Goal: Complete application form: Complete application form

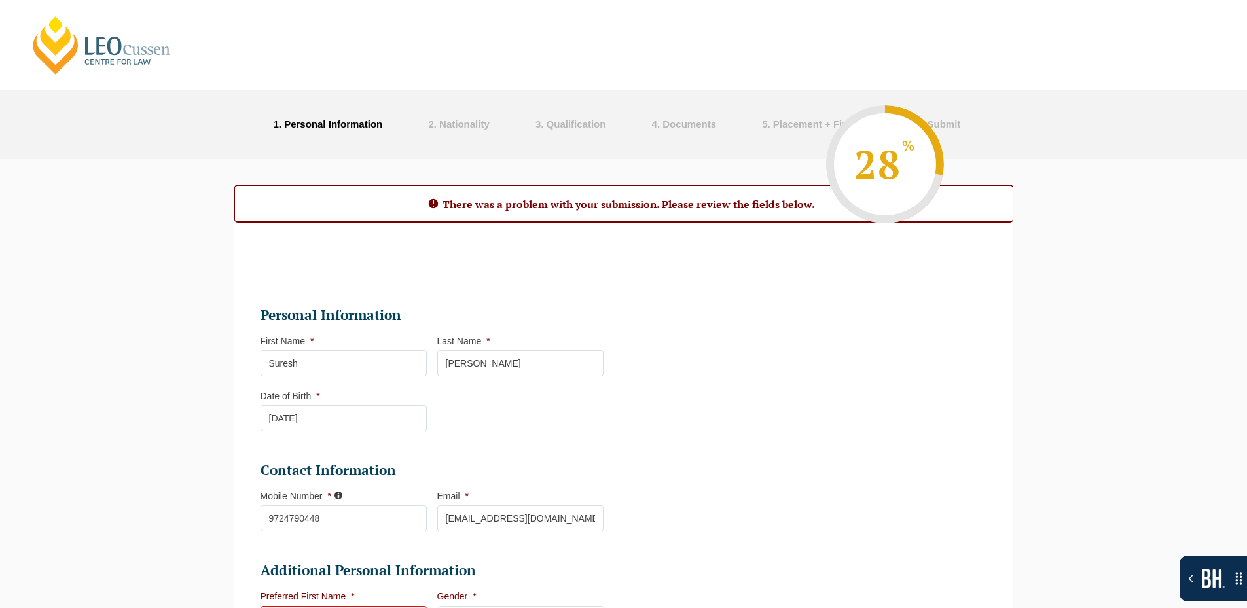
select select "Online Full Time Learning"
select select "National ([GEOGRAPHIC_DATA]/[GEOGRAPHIC_DATA], [GEOGRAPHIC_DATA], [GEOGRAPHIC_D…"
select select
select select "[DATE] ([DATE] to [DATE])"
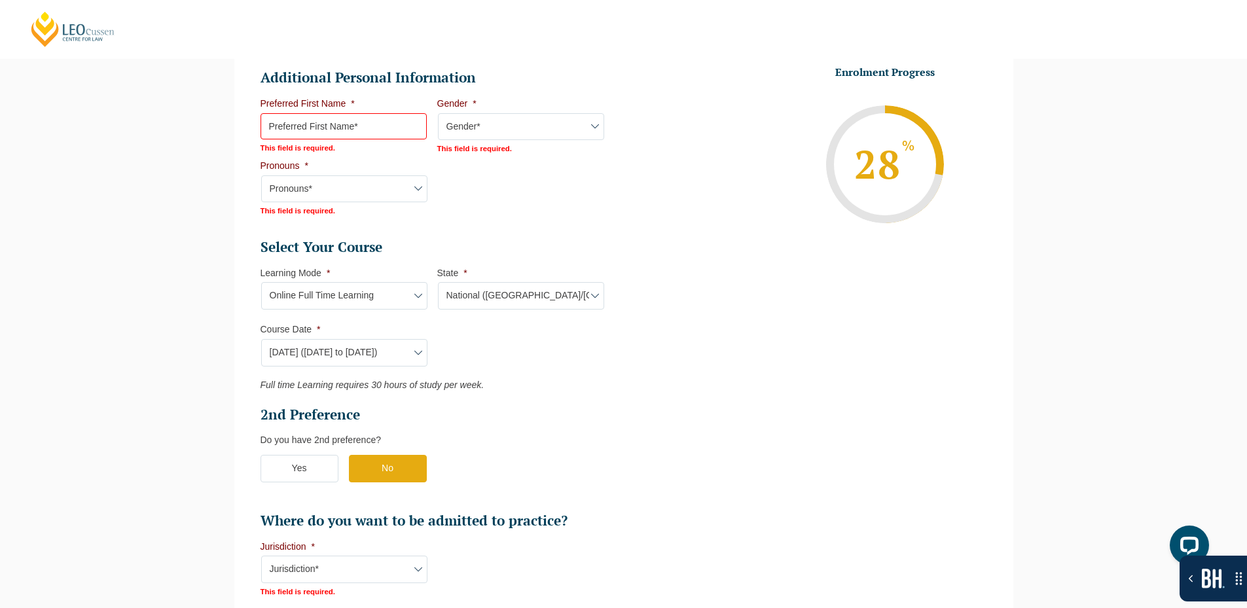
scroll to position [497, 0]
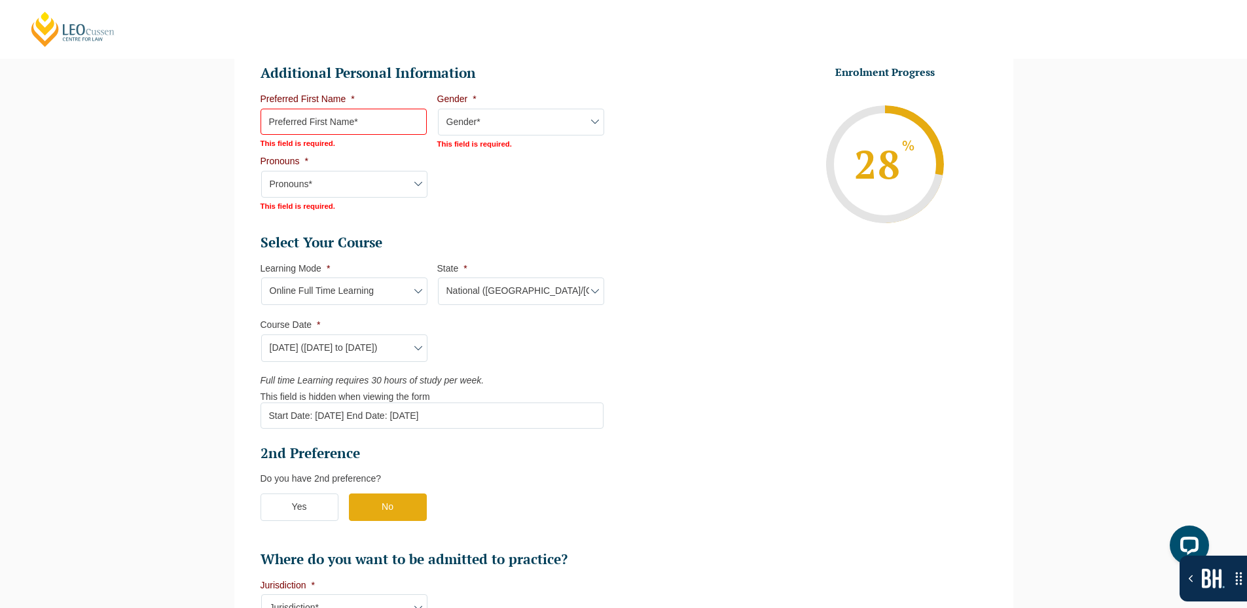
click at [1179, 229] on div "There was a problem with your submission. Please review the fields below. Step …" at bounding box center [623, 320] width 1247 height 1317
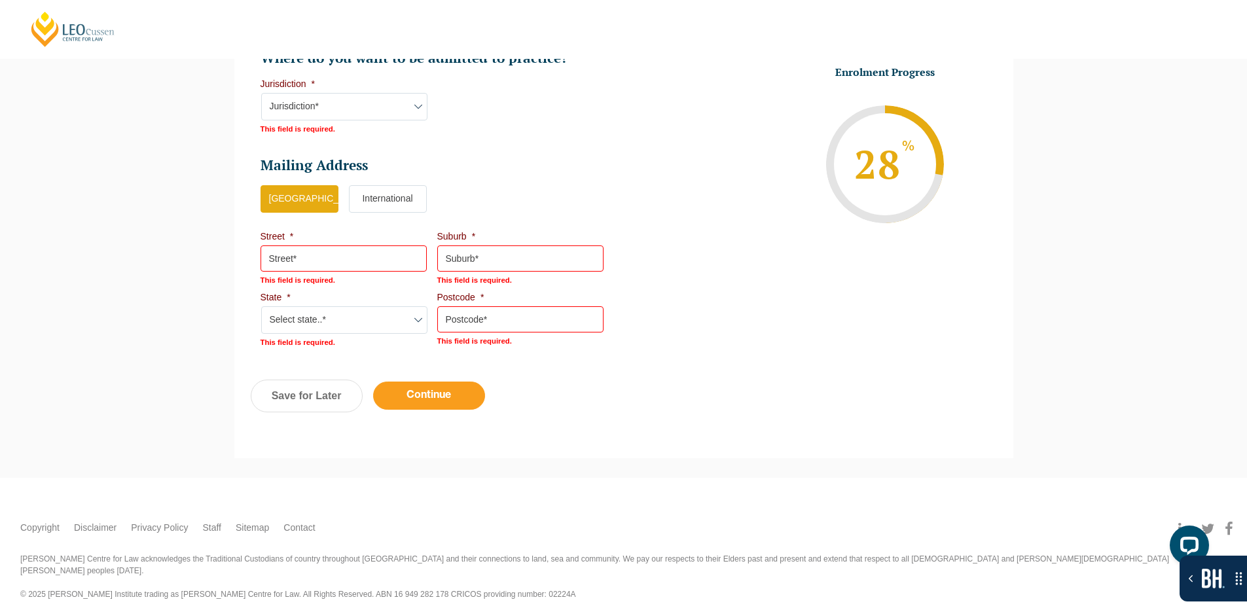
click at [431, 399] on input "Continue" at bounding box center [429, 396] width 112 height 28
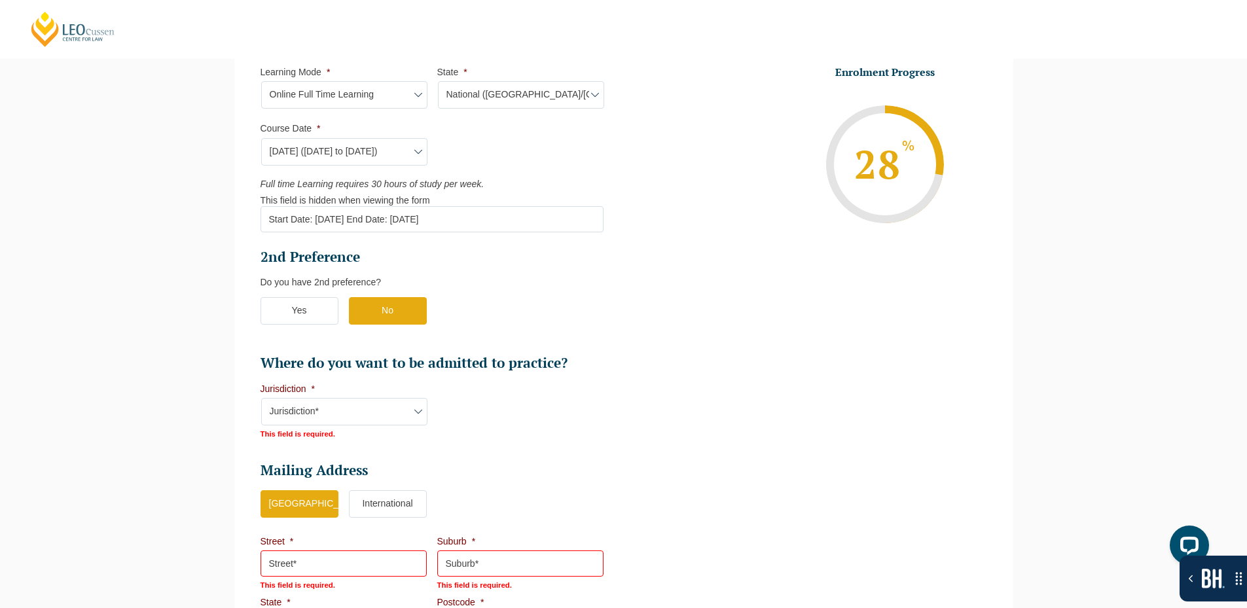
scroll to position [671, 0]
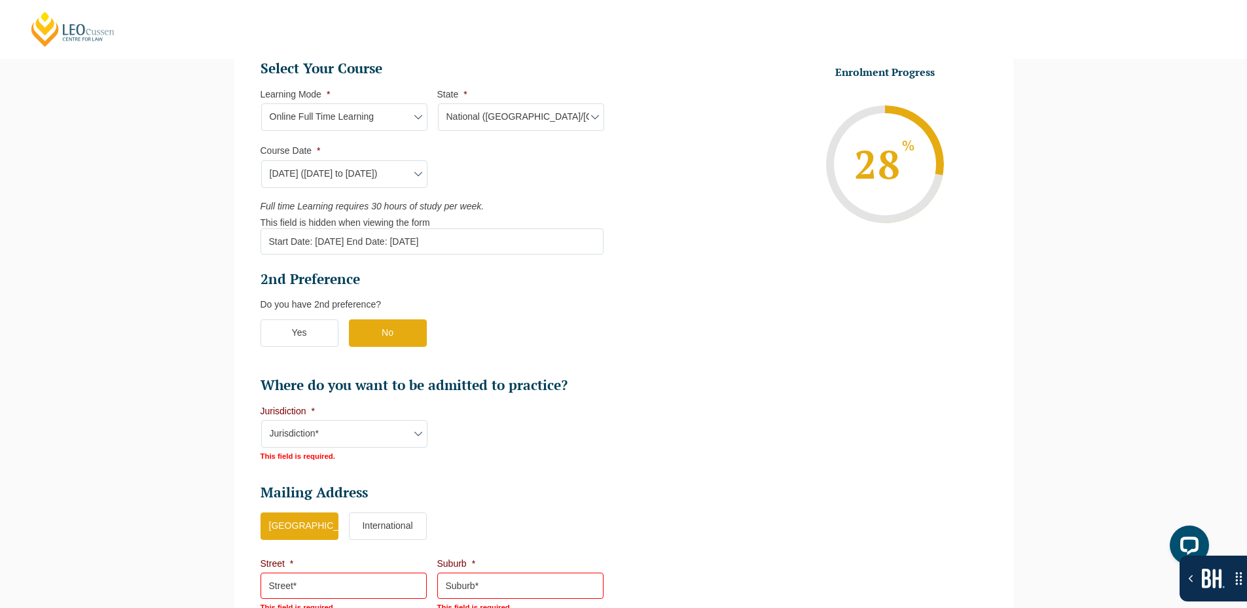
select select "Online Full Time Learning"
select select "National ([GEOGRAPHIC_DATA]/[GEOGRAPHIC_DATA], [GEOGRAPHIC_DATA], [GEOGRAPHIC_D…"
select select
select select "[DATE] ([DATE] to [DATE])"
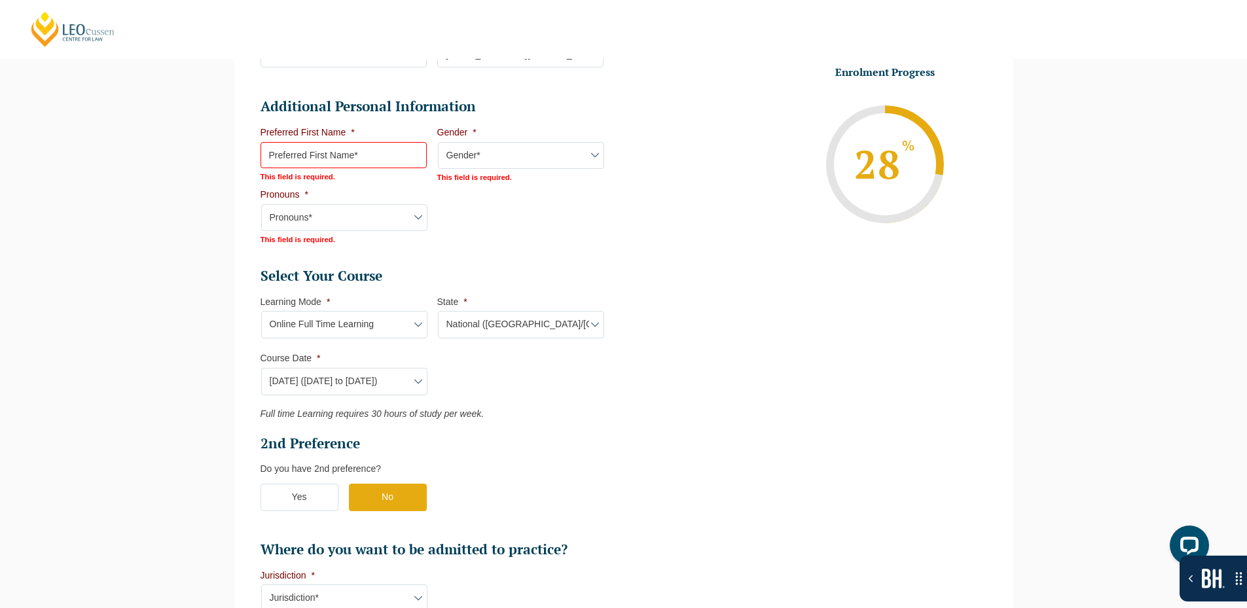
scroll to position [577, 0]
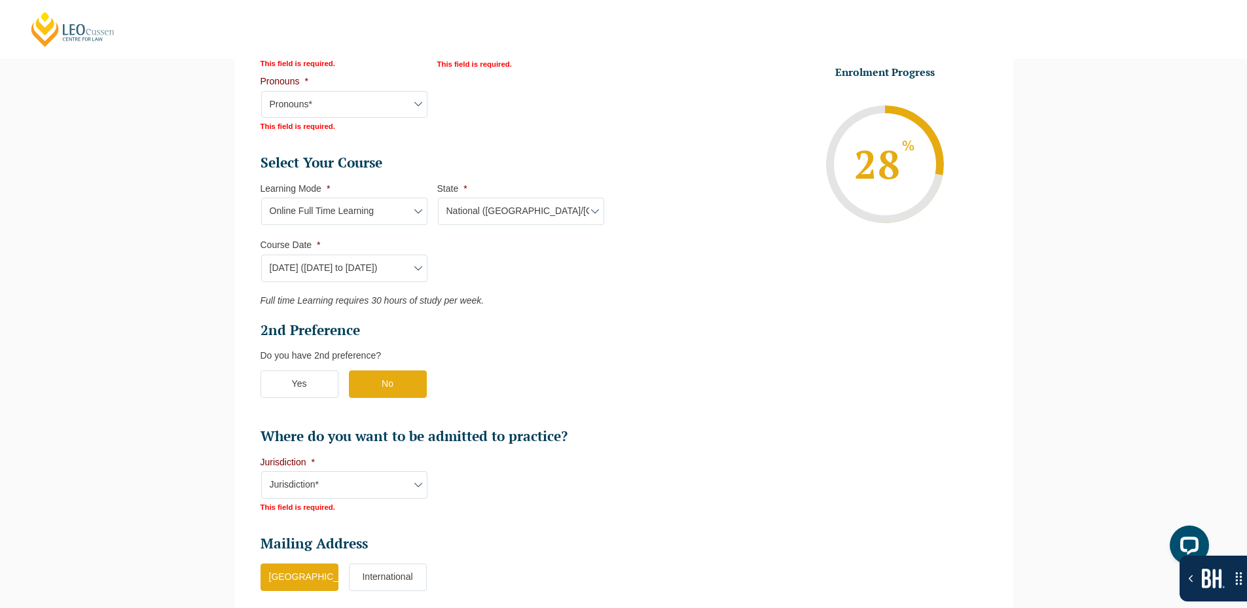
click at [187, 516] on div "There was a problem with your submission. Please review the fields below. Step …" at bounding box center [623, 219] width 1247 height 1274
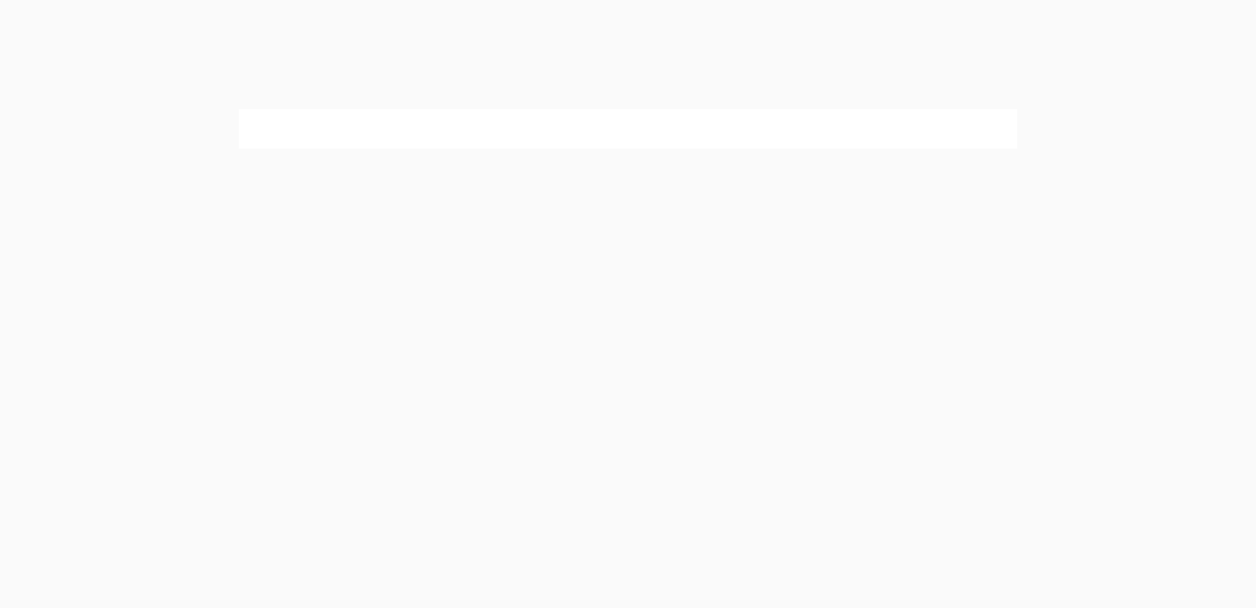
select select "Online Full Time Learning"
select select "National ([GEOGRAPHIC_DATA]/[GEOGRAPHIC_DATA], [GEOGRAPHIC_DATA], [GEOGRAPHIC_D…"
select select
select select "[DATE] ([DATE] to [DATE])"
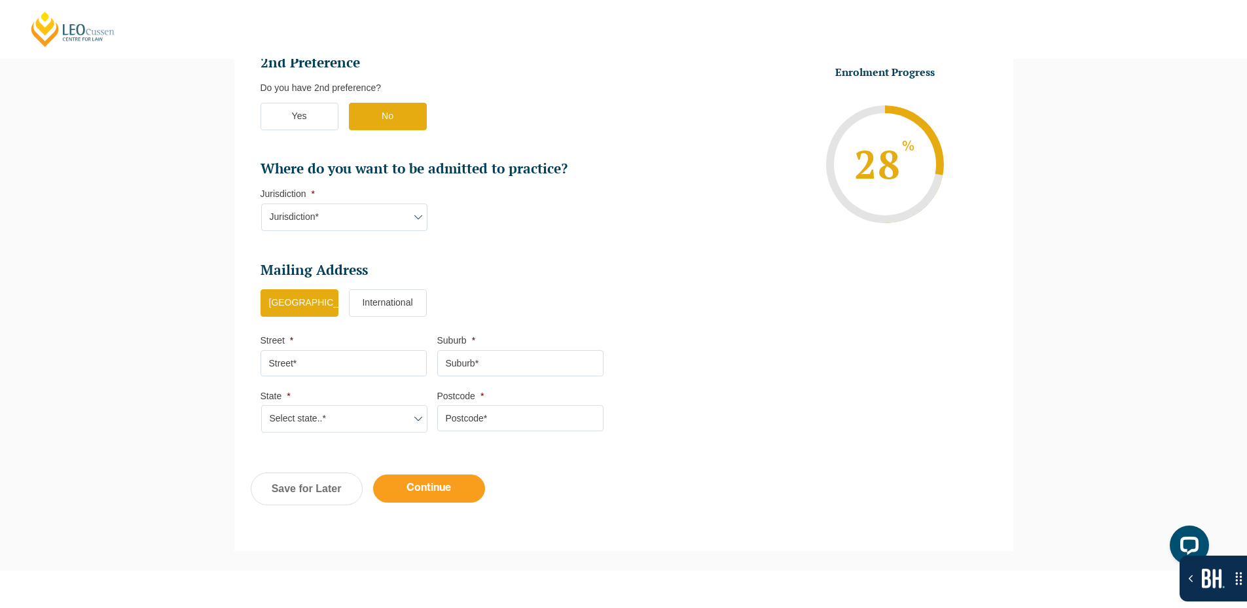
click at [439, 484] on input "Continue" at bounding box center [429, 488] width 112 height 28
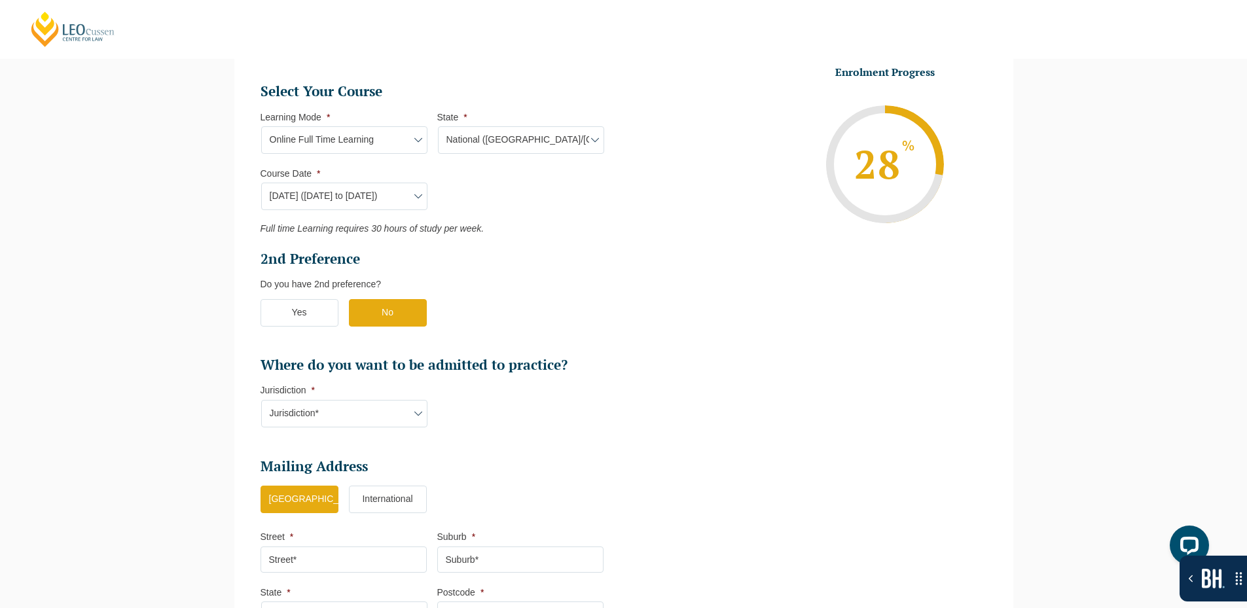
select select "Online Full Time Learning"
select select "National ([GEOGRAPHIC_DATA]/[GEOGRAPHIC_DATA], [GEOGRAPHIC_DATA], [GEOGRAPHIC_D…"
select select
select select "[DATE] ([DATE] to [DATE])"
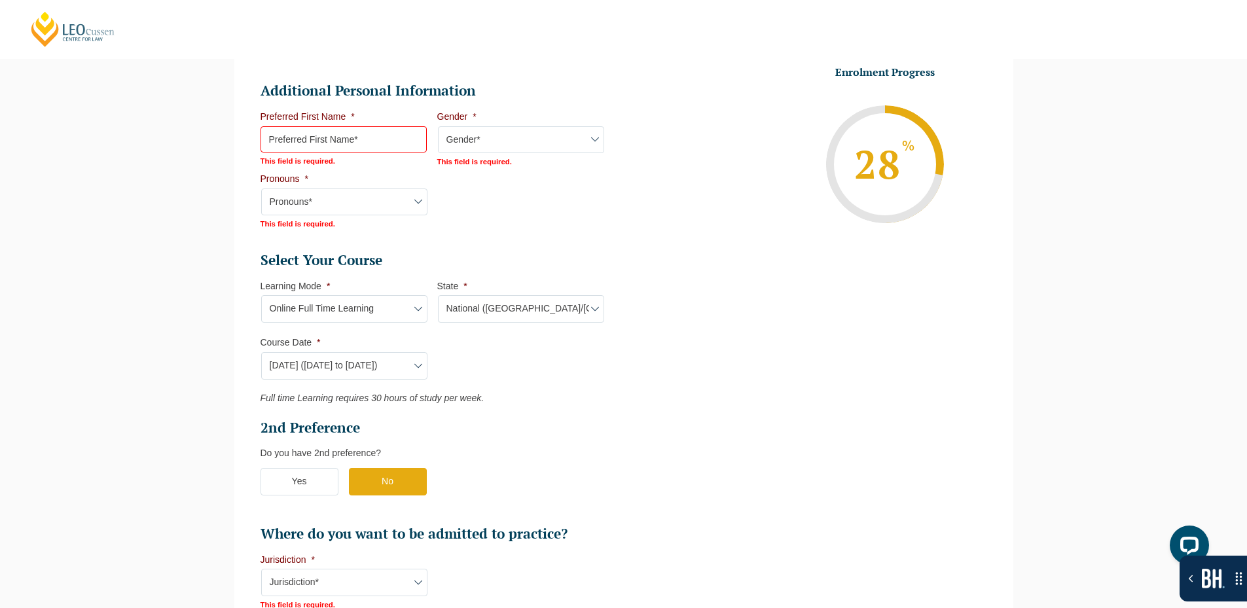
scroll to position [512, 0]
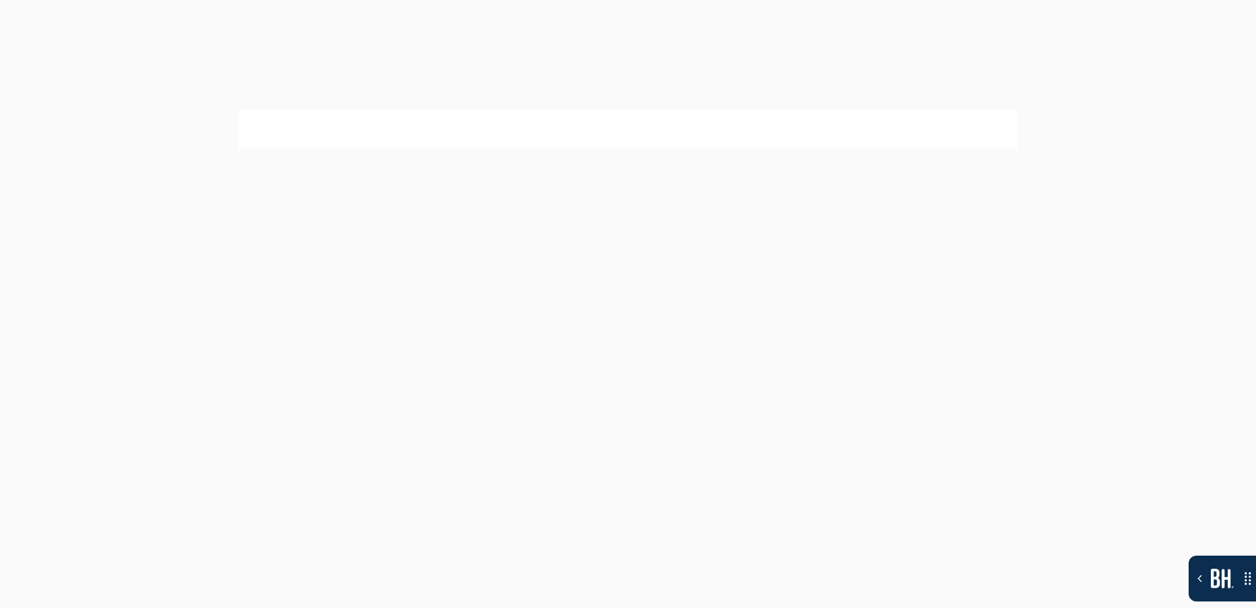
select select "Online Full Time Learning"
select select "National ([GEOGRAPHIC_DATA]/[GEOGRAPHIC_DATA], [GEOGRAPHIC_DATA], [GEOGRAPHIC_D…"
select select
select select "[DATE] ([DATE] to [DATE])"
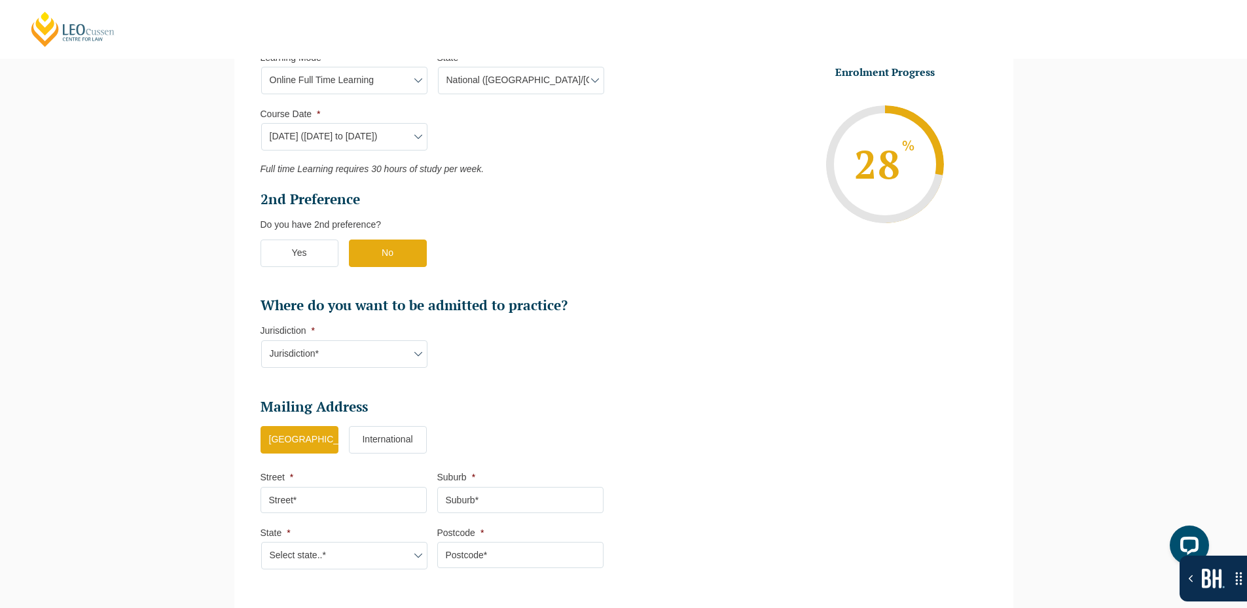
scroll to position [866, 0]
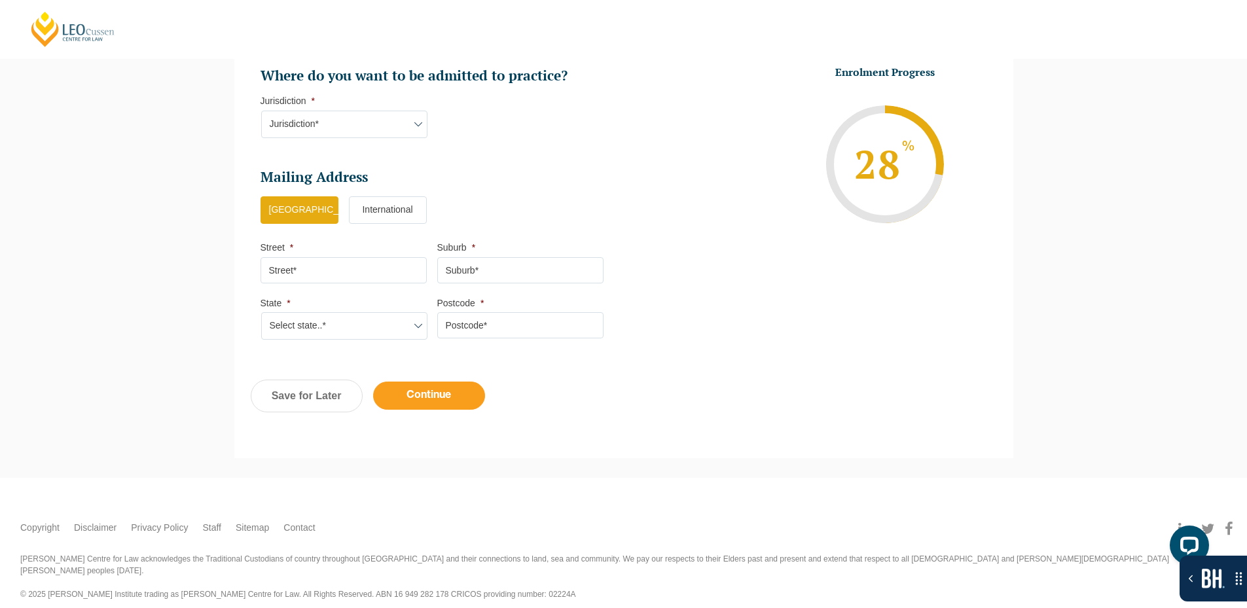
click at [443, 393] on input "Continue" at bounding box center [429, 396] width 112 height 28
select select "Online Full Time Learning"
select select "National ([GEOGRAPHIC_DATA]/[GEOGRAPHIC_DATA], [GEOGRAPHIC_DATA], [GEOGRAPHIC_D…"
select select
select select "[DATE] ([DATE] to [DATE])"
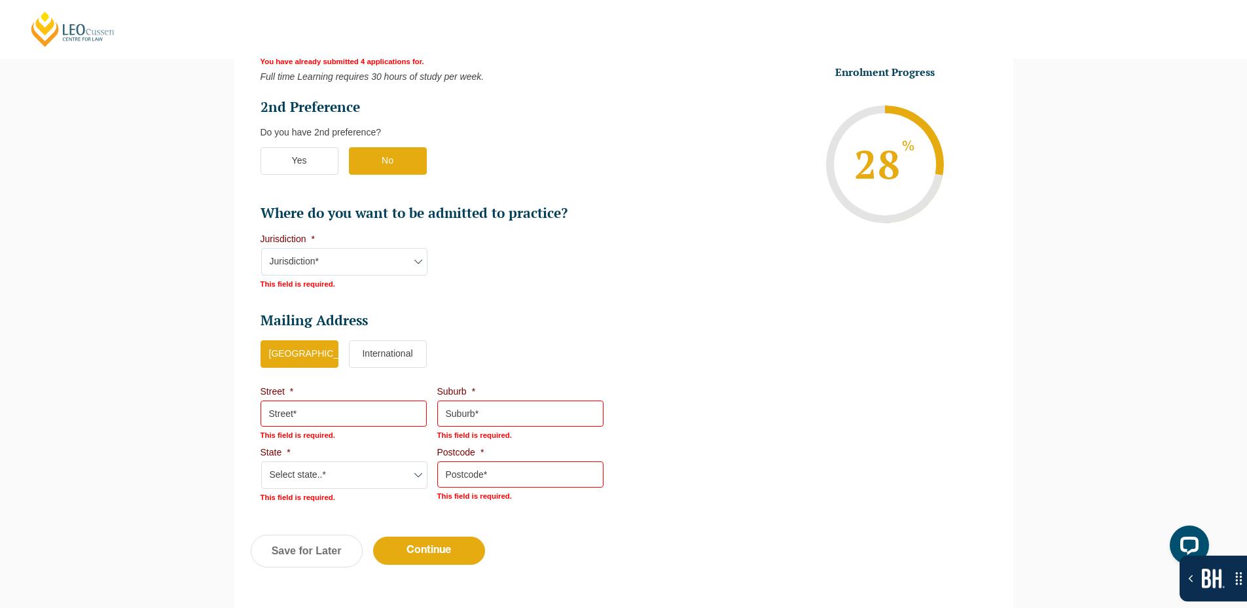
scroll to position [839, 0]
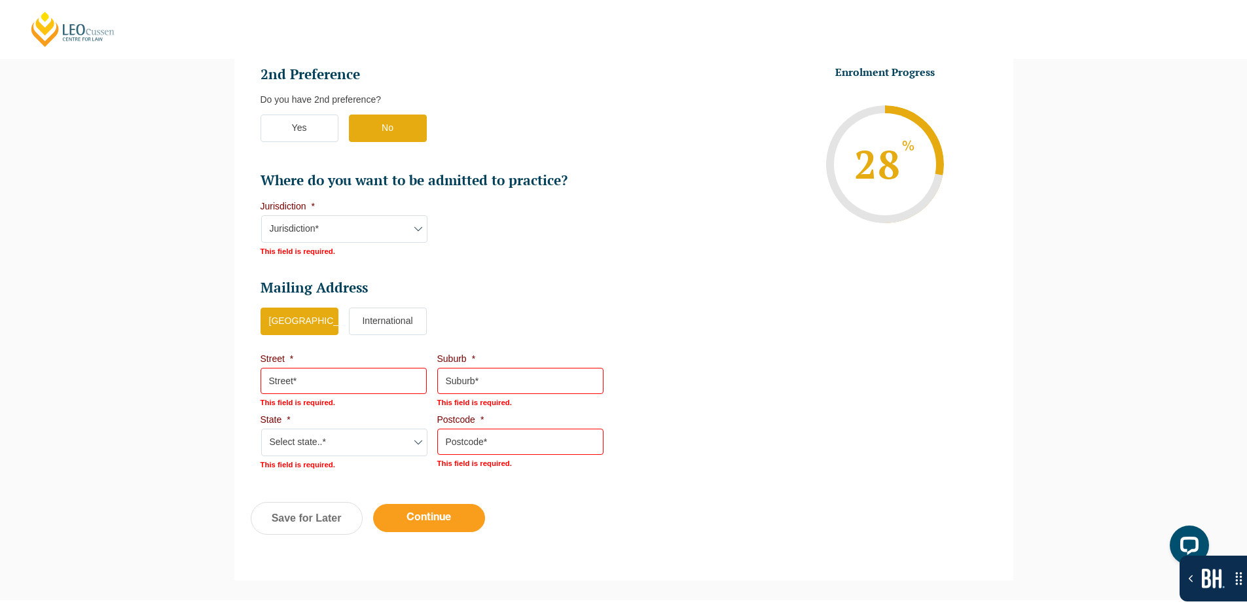
click at [403, 520] on input "Continue" at bounding box center [429, 518] width 112 height 28
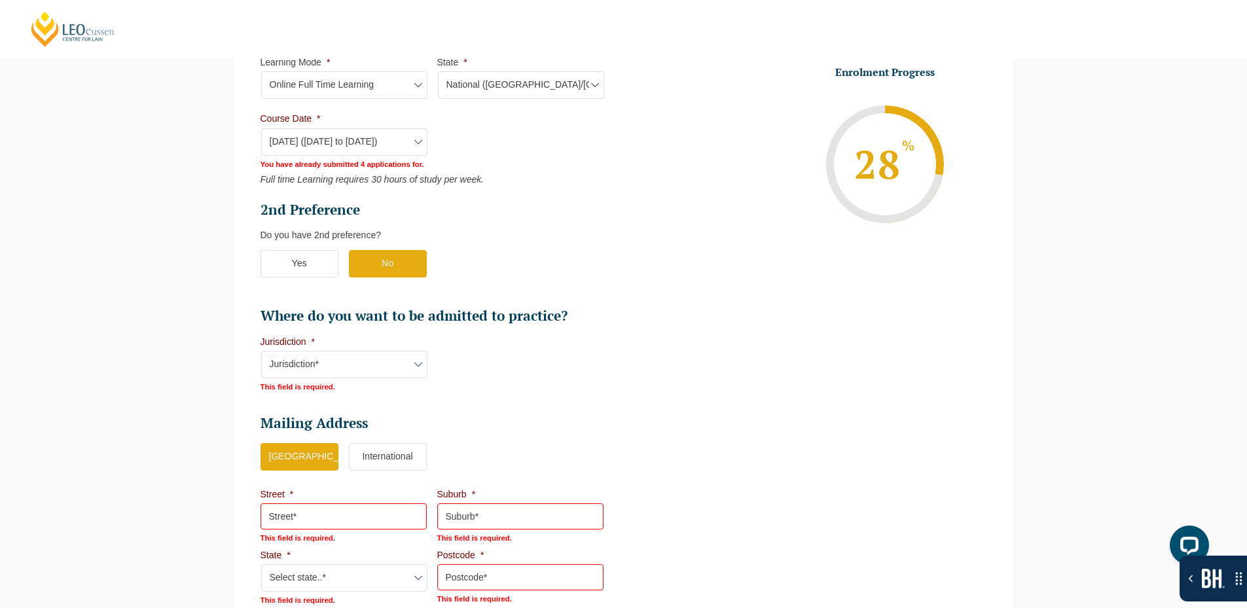
scroll to position [577, 0]
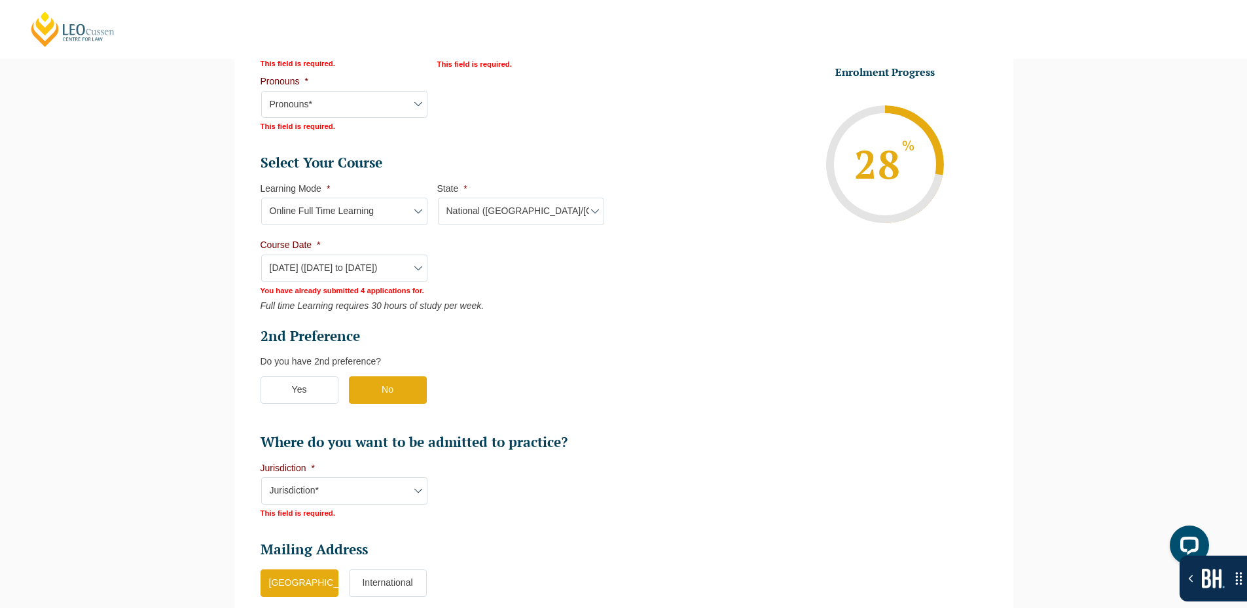
select select "Online Full Time Learning"
select select "National ([GEOGRAPHIC_DATA]/[GEOGRAPHIC_DATA], [GEOGRAPHIC_DATA], [GEOGRAPHIC_D…"
select select
select select "[DATE] ([DATE] to [DATE])"
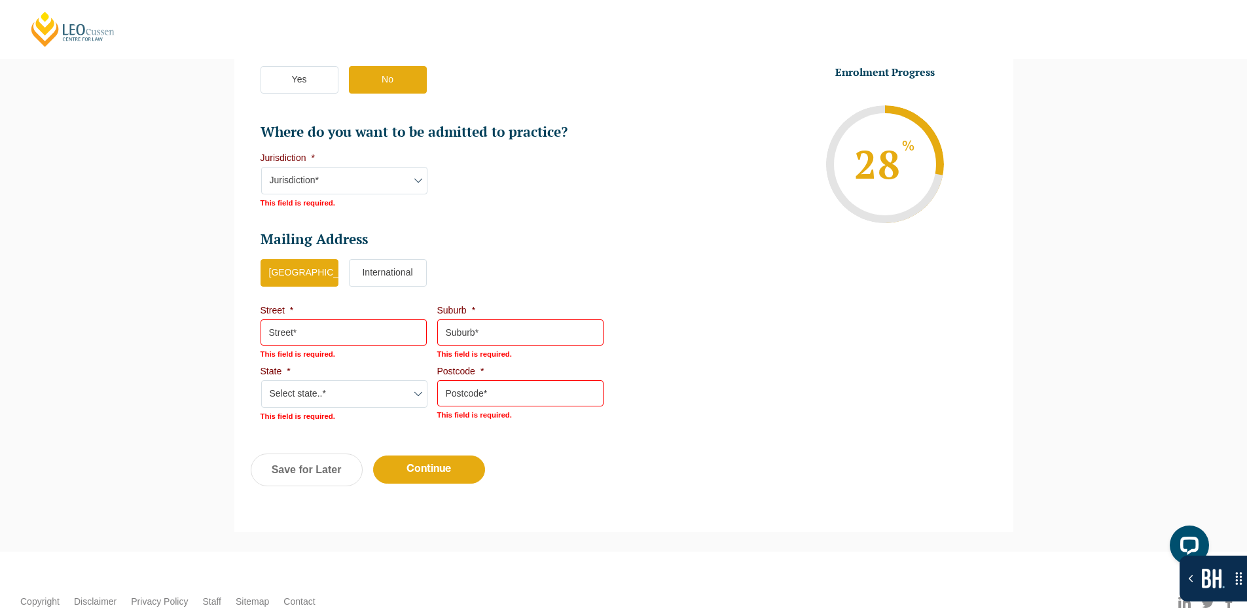
scroll to position [904, 0]
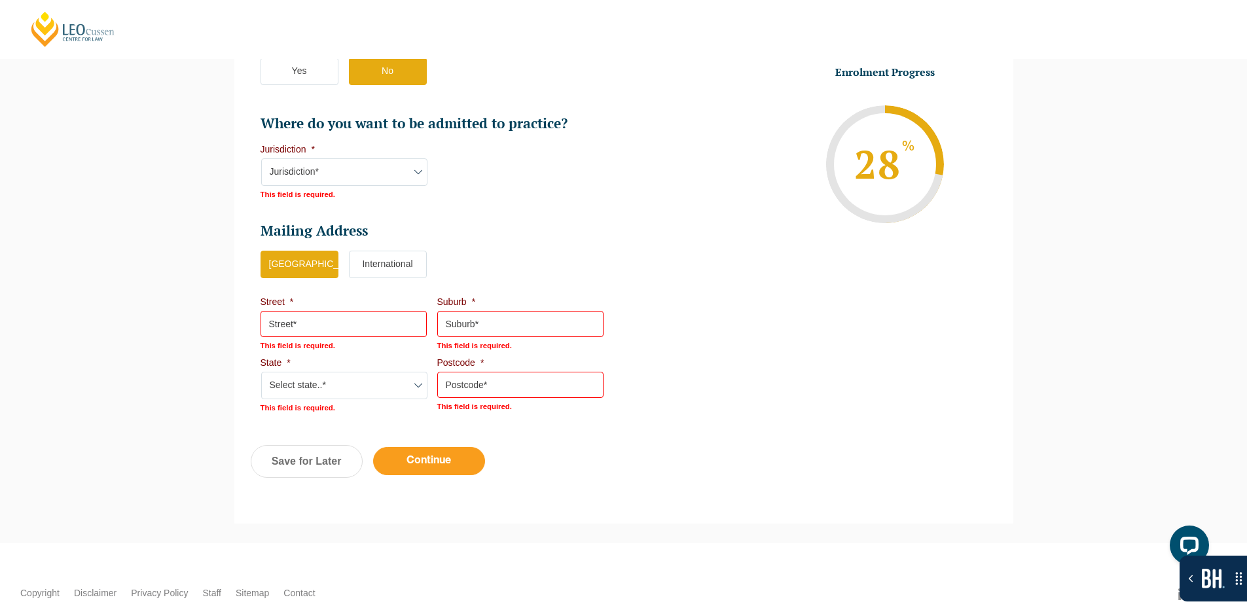
click at [446, 472] on input "Continue" at bounding box center [429, 461] width 112 height 28
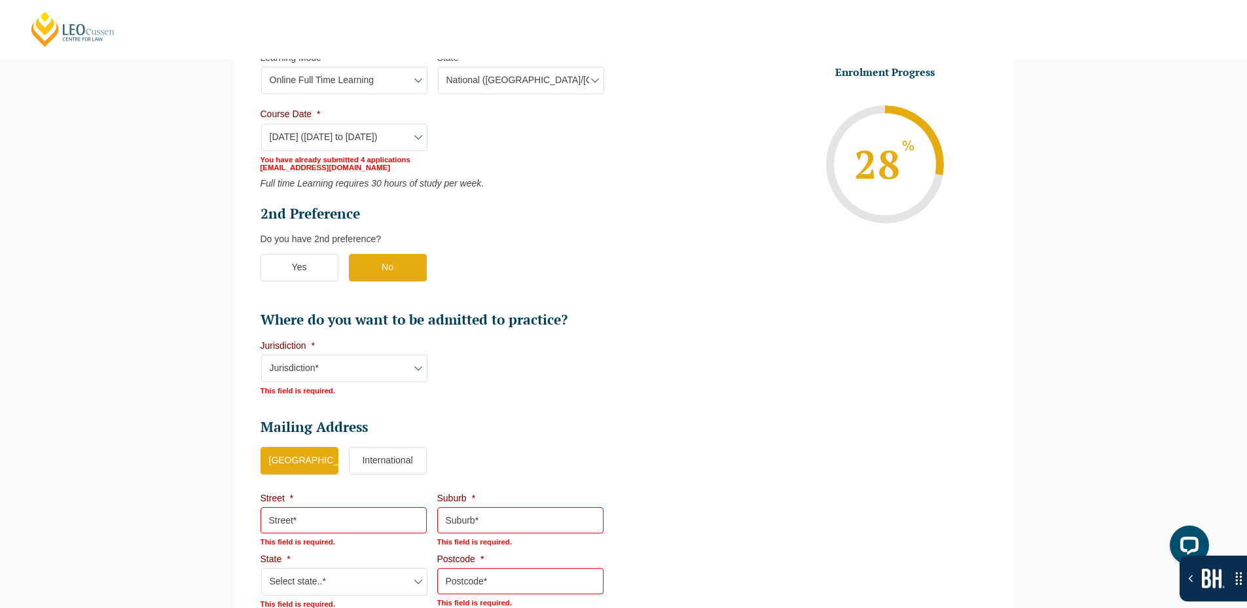
scroll to position [446, 0]
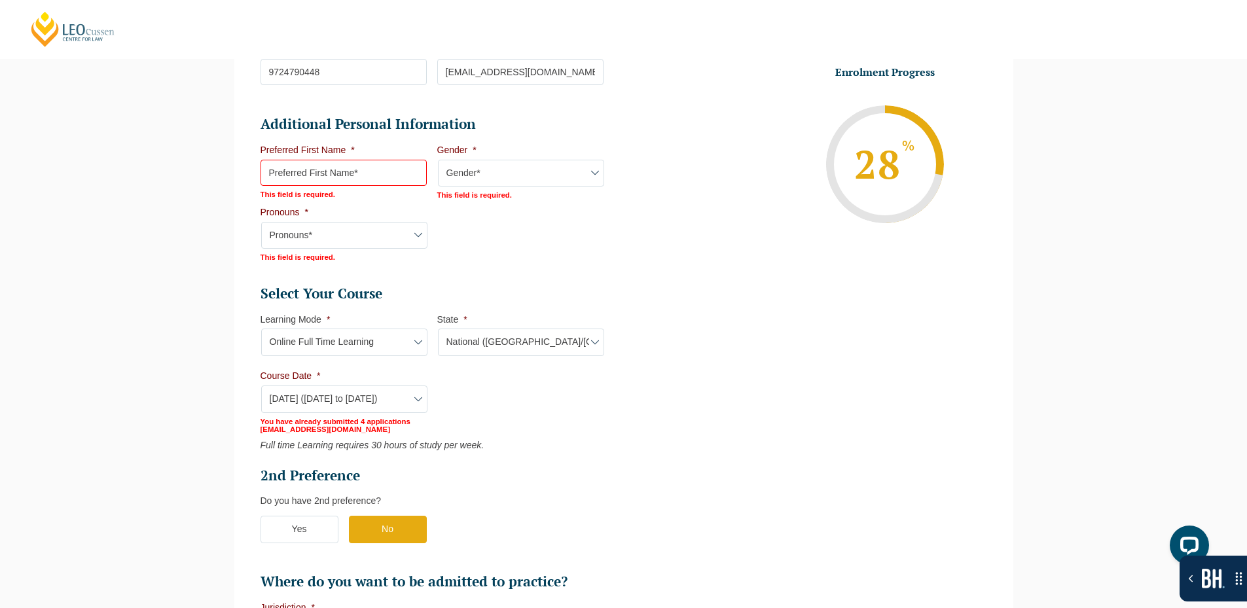
select select "Online Full Time Learning"
select select "National ([GEOGRAPHIC_DATA]/[GEOGRAPHIC_DATA], [GEOGRAPHIC_DATA], [GEOGRAPHIC_D…"
select select
select select "[DATE] ([DATE] to [DATE])"
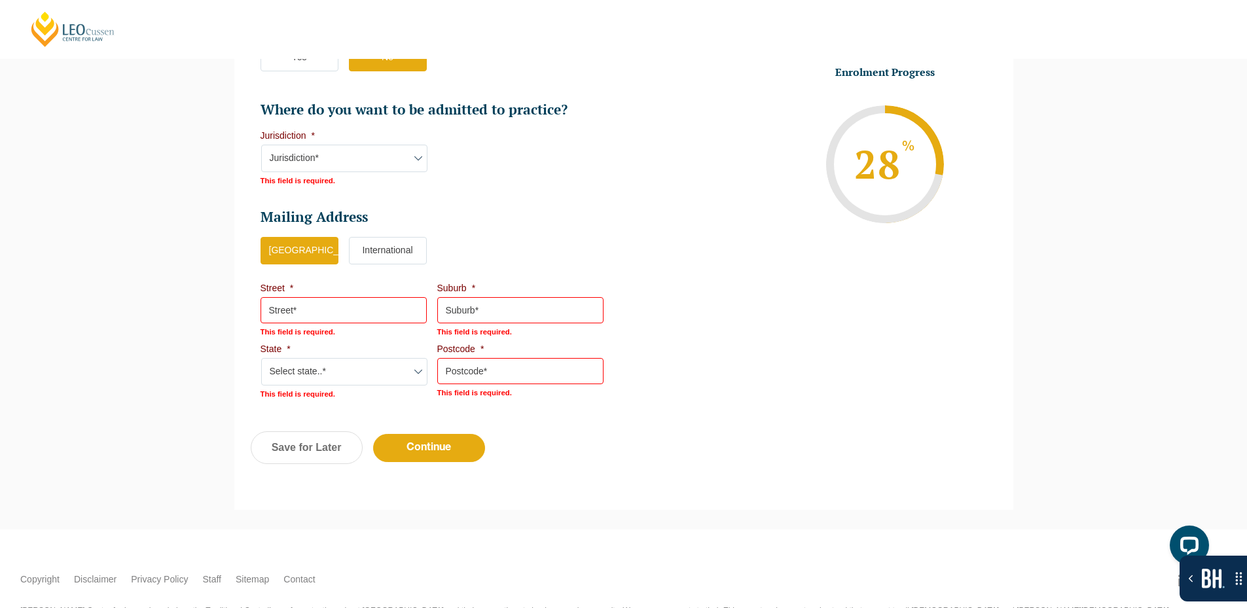
scroll to position [904, 0]
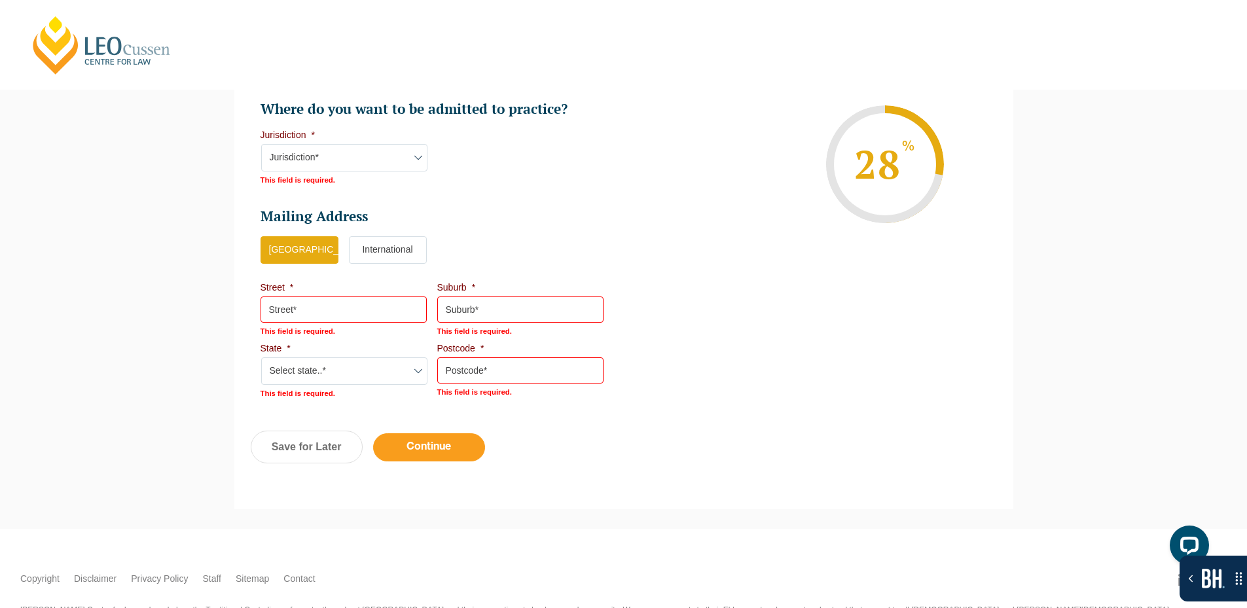
click at [400, 450] on input "Continue" at bounding box center [429, 447] width 112 height 28
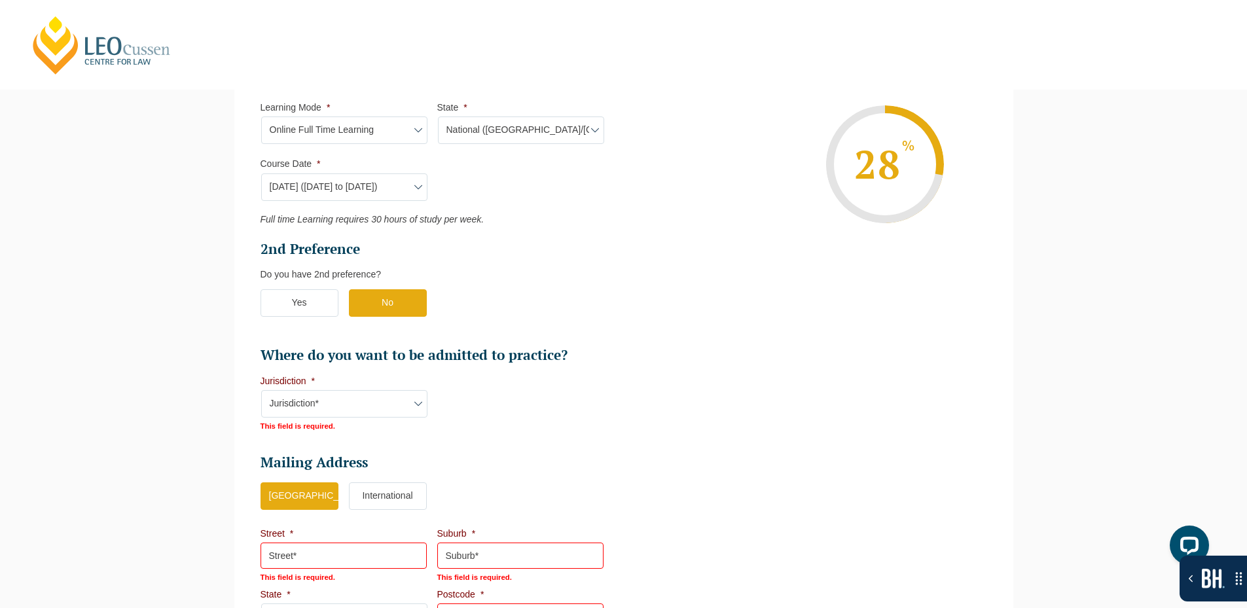
scroll to position [643, 0]
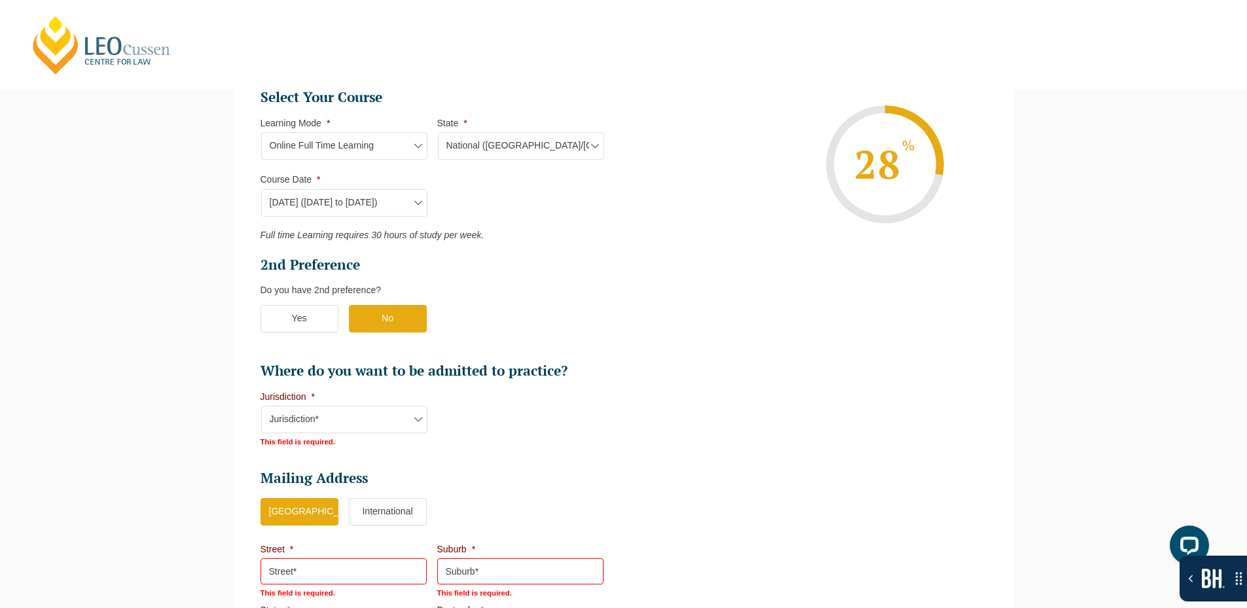
select select "Online Full Time Learning"
select select "National ([GEOGRAPHIC_DATA]/[GEOGRAPHIC_DATA], [GEOGRAPHIC_DATA], [GEOGRAPHIC_D…"
select select
select select "[DATE] ([DATE] to [DATE])"
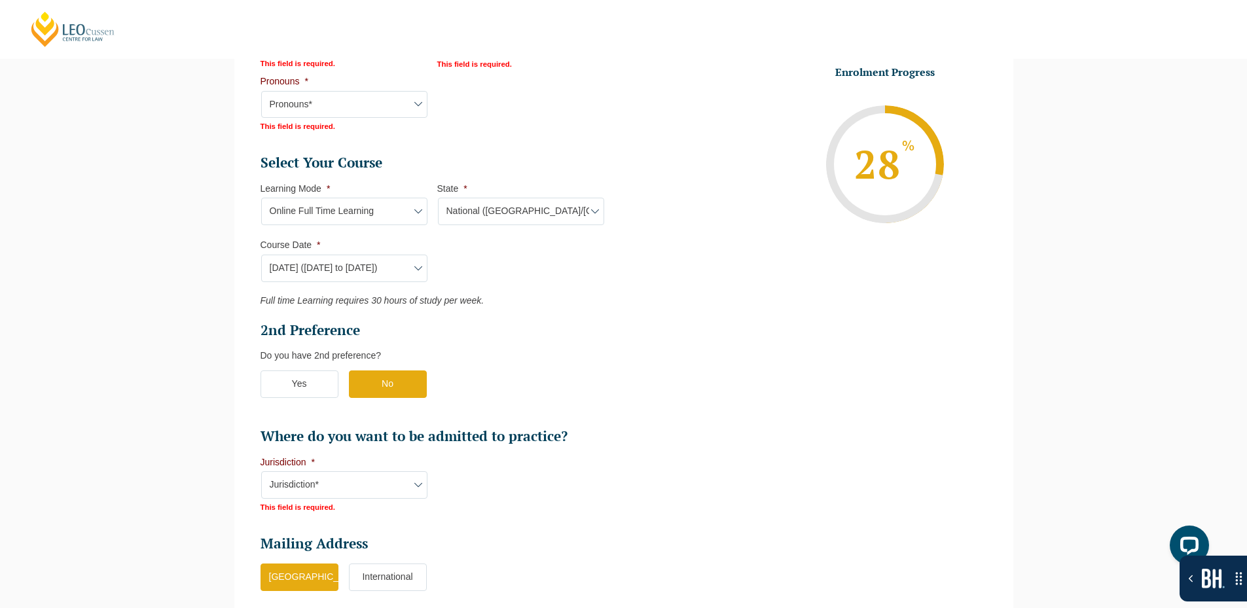
scroll to position [839, 0]
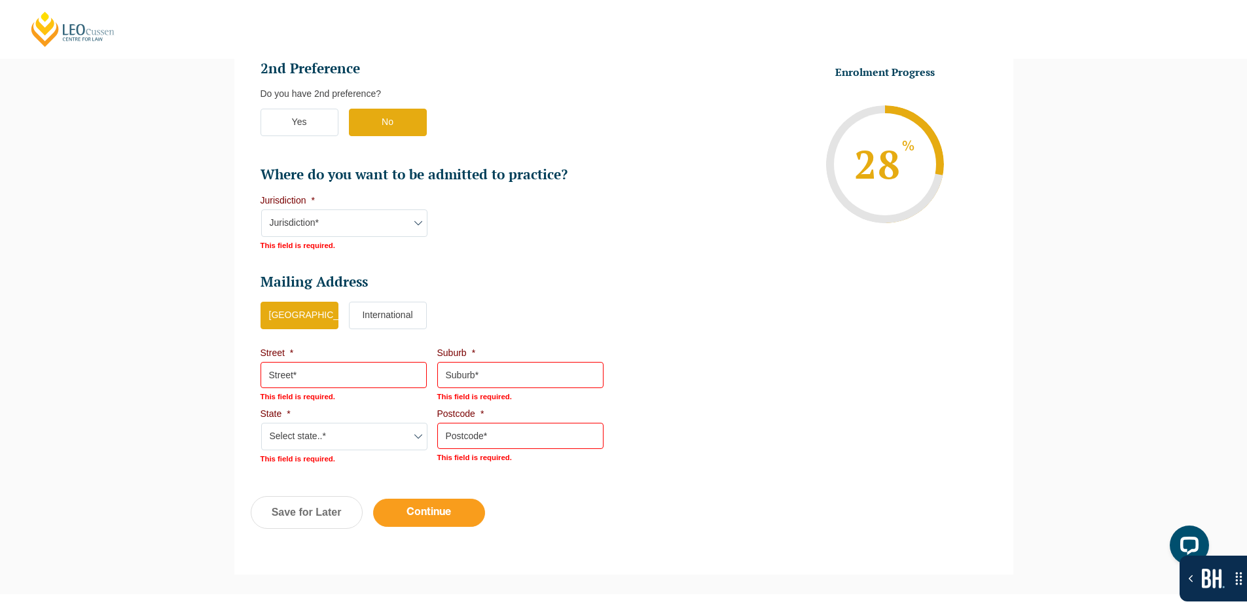
click at [423, 521] on input "Continue" at bounding box center [429, 513] width 112 height 28
select select "Online Full Time Learning"
select select "National ([GEOGRAPHIC_DATA]/[GEOGRAPHIC_DATA], [GEOGRAPHIC_DATA], [GEOGRAPHIC_D…"
select select
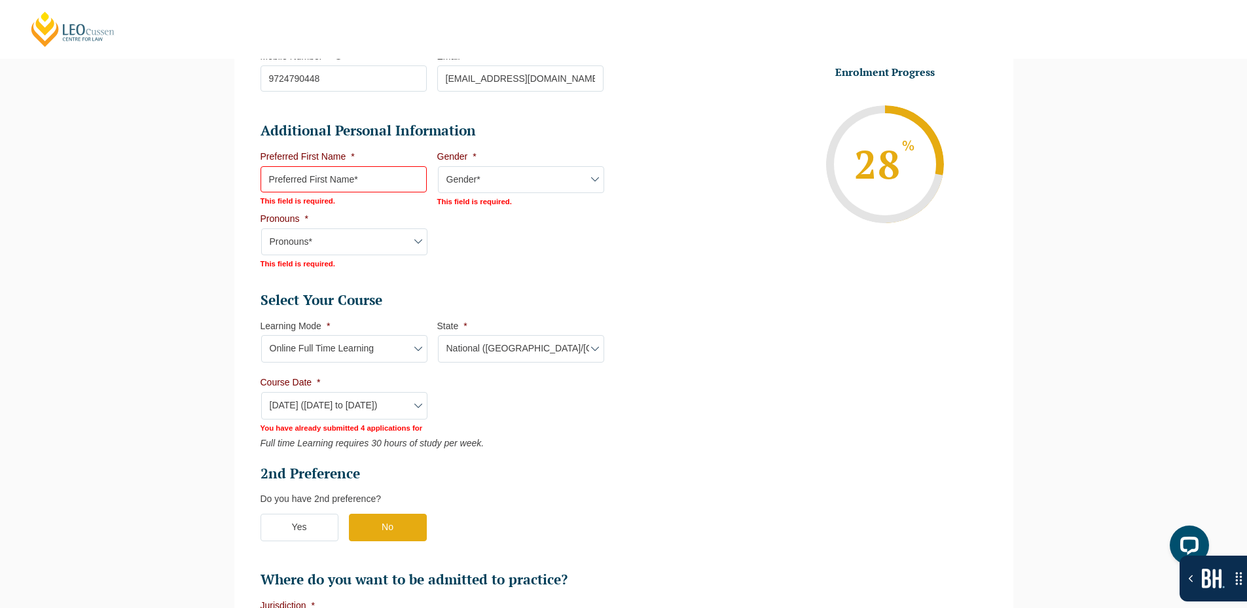
scroll to position [512, 0]
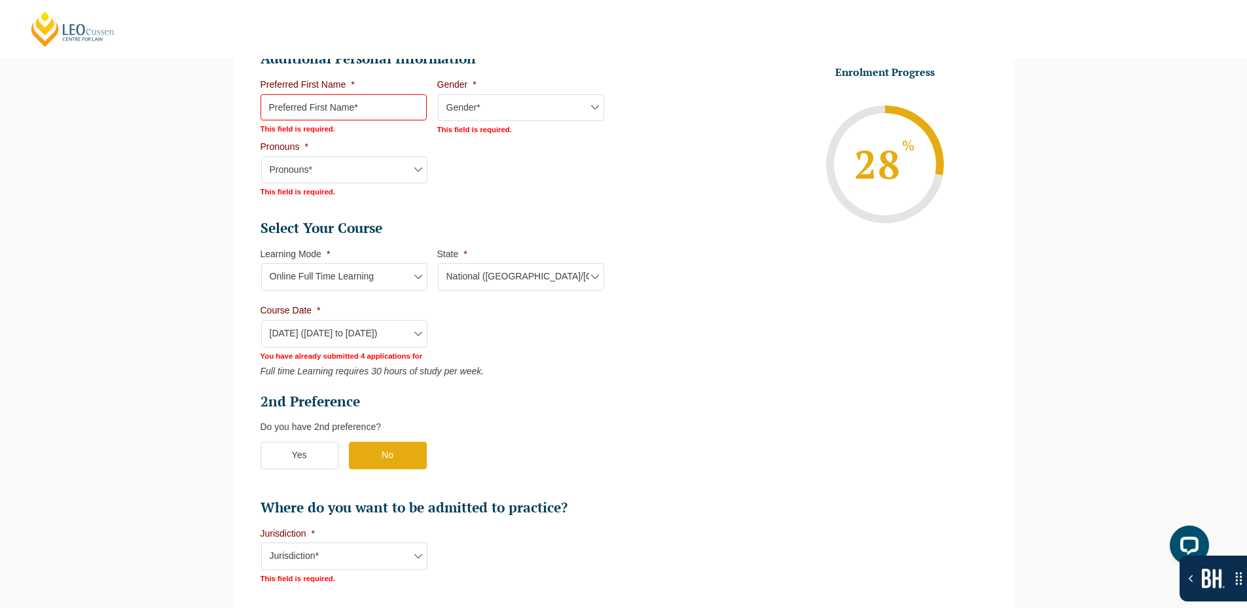
click at [623, 558] on li "Personal Information First Name * [PERSON_NAME] Last Name * [PERSON_NAME] Date …" at bounding box center [437, 290] width 373 height 1025
click at [353, 334] on select "Course Date* [DATE] ([DATE] to [DATE]) [DATE] ([DATE] to [DATE]) [DATE] ([DATE]…" at bounding box center [344, 333] width 166 height 27
select select "[DATE] ([DATE] to [DATE])"
click at [261, 320] on select "Course Date* [DATE] ([DATE] to [DATE]) [DATE] ([DATE] to [DATE]) [DATE] ([DATE]…" at bounding box center [344, 333] width 166 height 27
type input "Intake [DATE] FT"
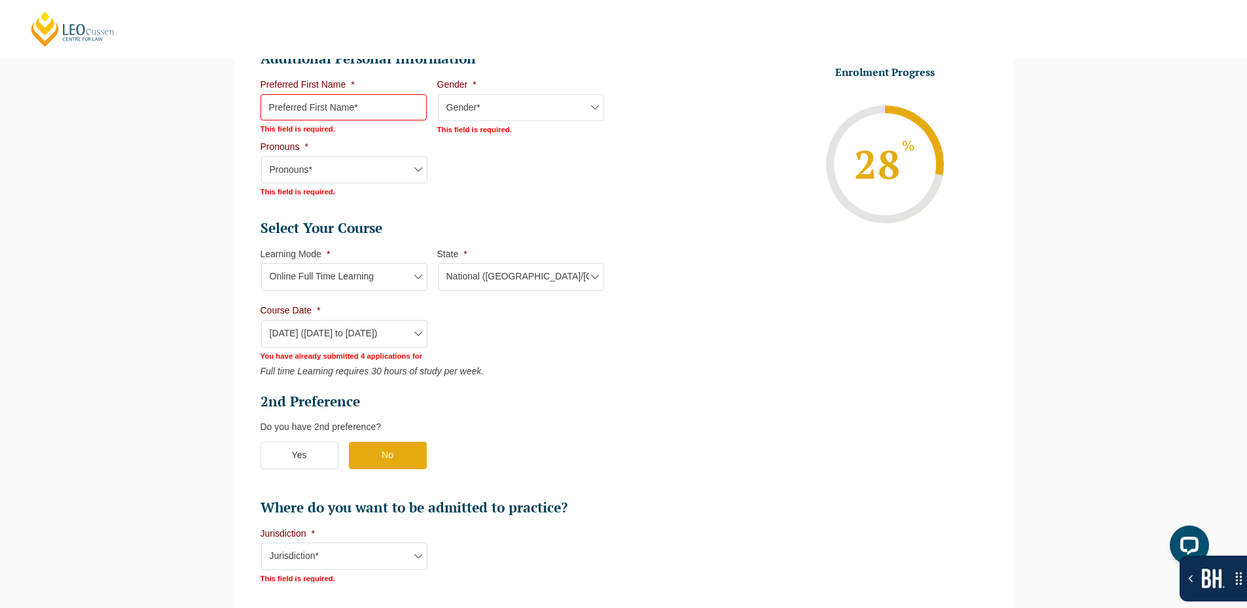
select select "NAT PLT (DEC) 2025 Full Time Online"
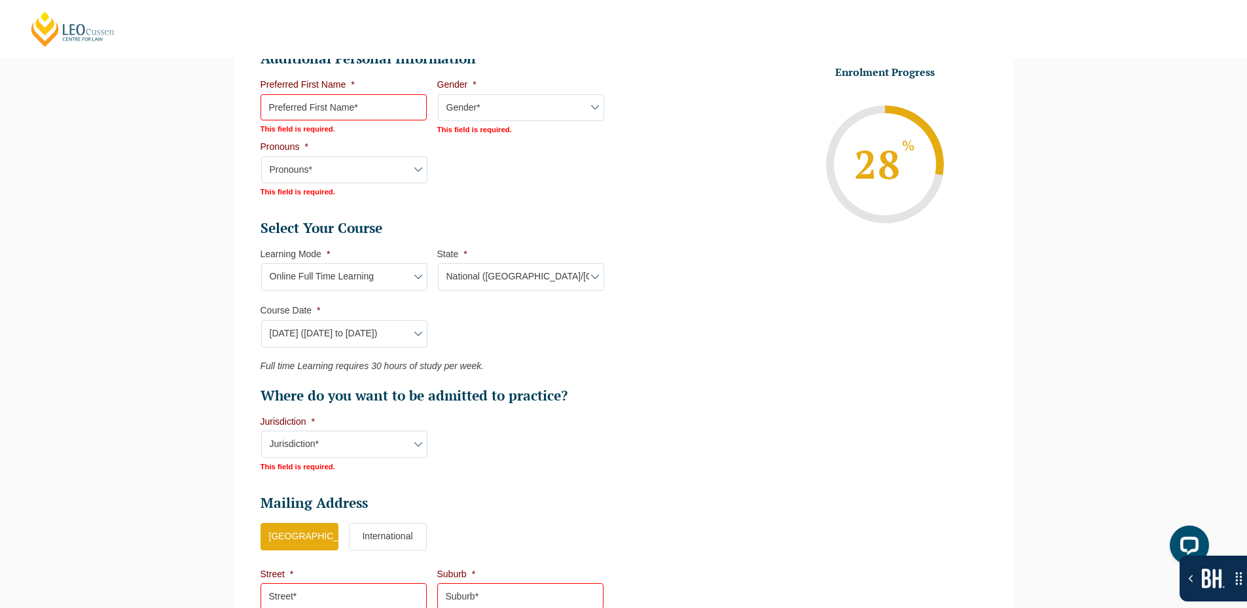
click at [357, 334] on select "Course Date* [DATE] ([DATE] to [DATE]) [DATE] ([DATE] to [DATE]) [DATE] ([DATE]…" at bounding box center [344, 333] width 166 height 27
select select "[DATE] ([DATE] to [DATE])"
click at [261, 320] on select "Course Date* [DATE] ([DATE] to [DATE]) [DATE] ([DATE] to [DATE]) [DATE] ([DATE]…" at bounding box center [344, 333] width 166 height 27
type input "Intake [DATE] FT"
select select "NAT PLT (SEP) 2025 Full Time Online"
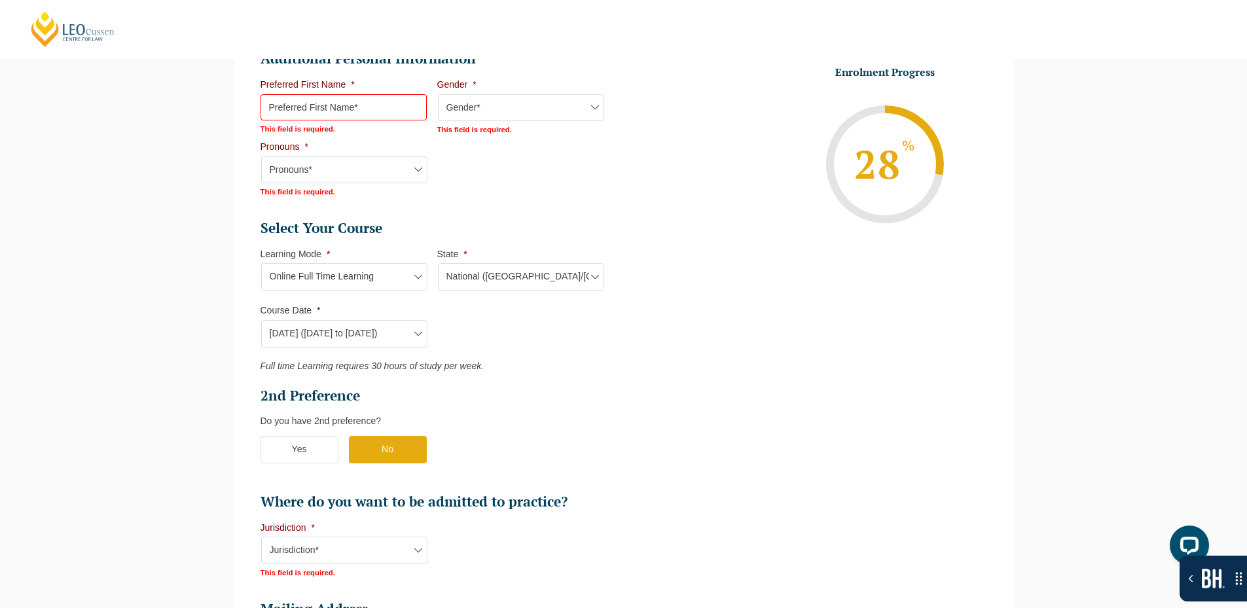
scroll to position [774, 0]
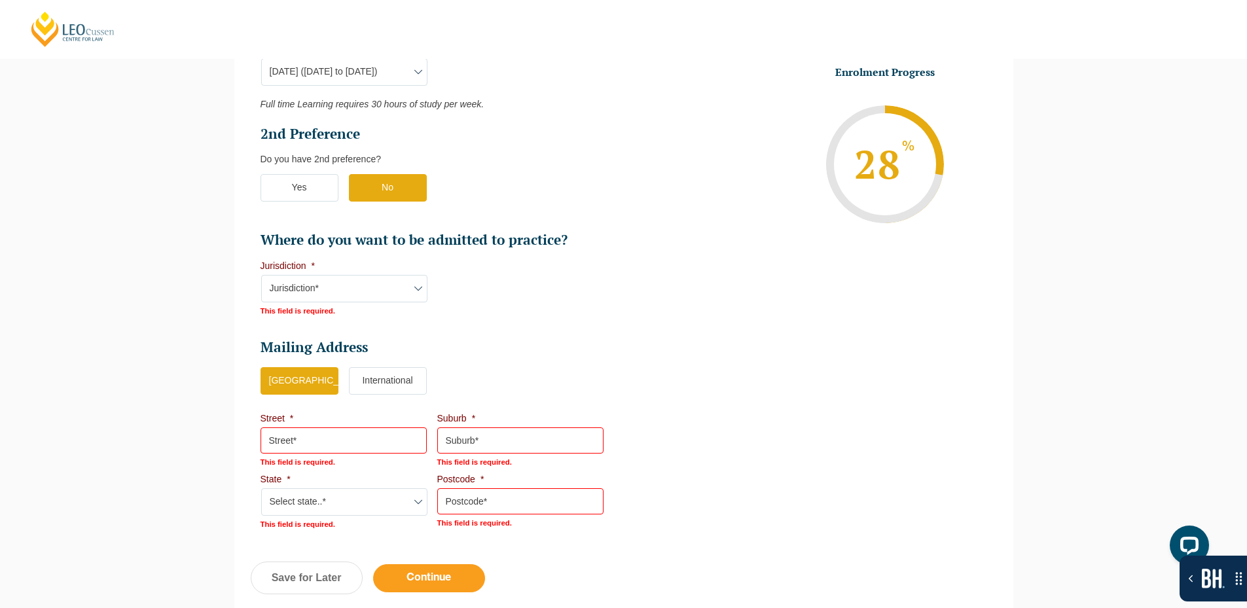
click at [448, 569] on input "Continue" at bounding box center [429, 578] width 112 height 28
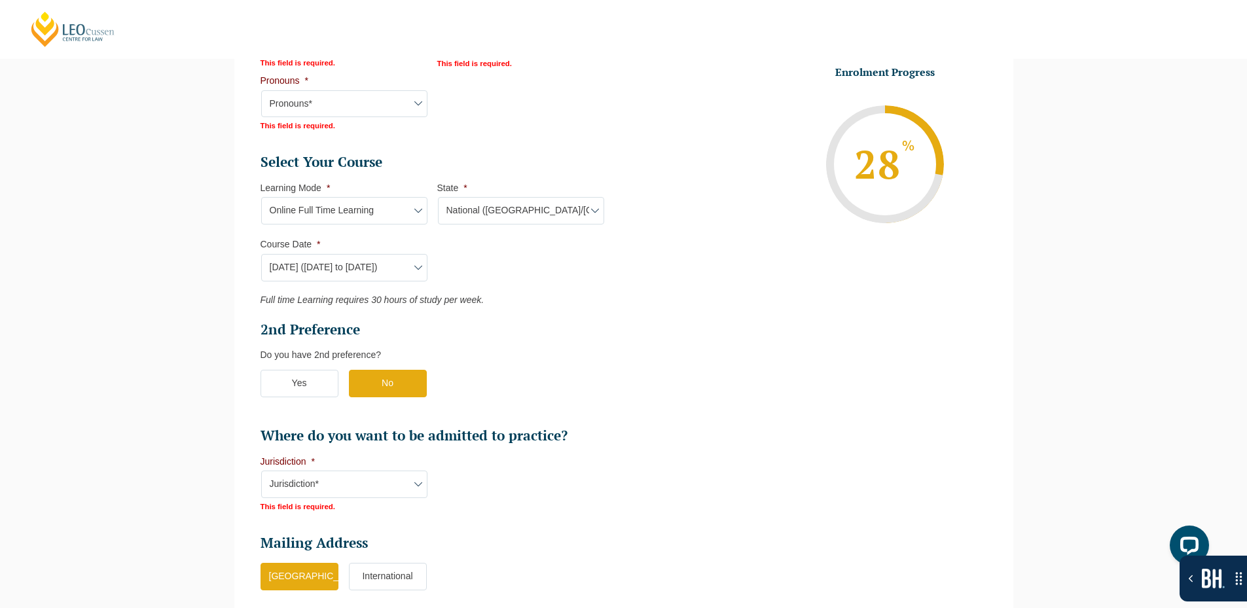
scroll to position [577, 0]
select select "Online Full Time Learning"
select select "National ([GEOGRAPHIC_DATA]/[GEOGRAPHIC_DATA], [GEOGRAPHIC_DATA], [GEOGRAPHIC_D…"
select select
select select "[DATE] ([DATE] to [DATE])"
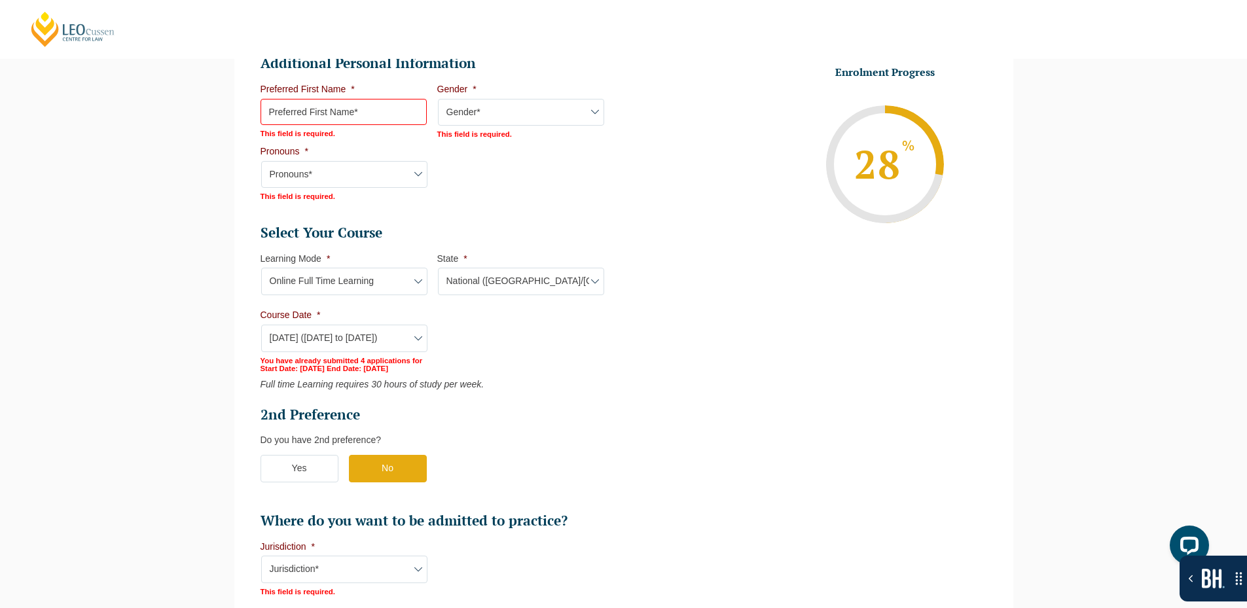
scroll to position [512, 0]
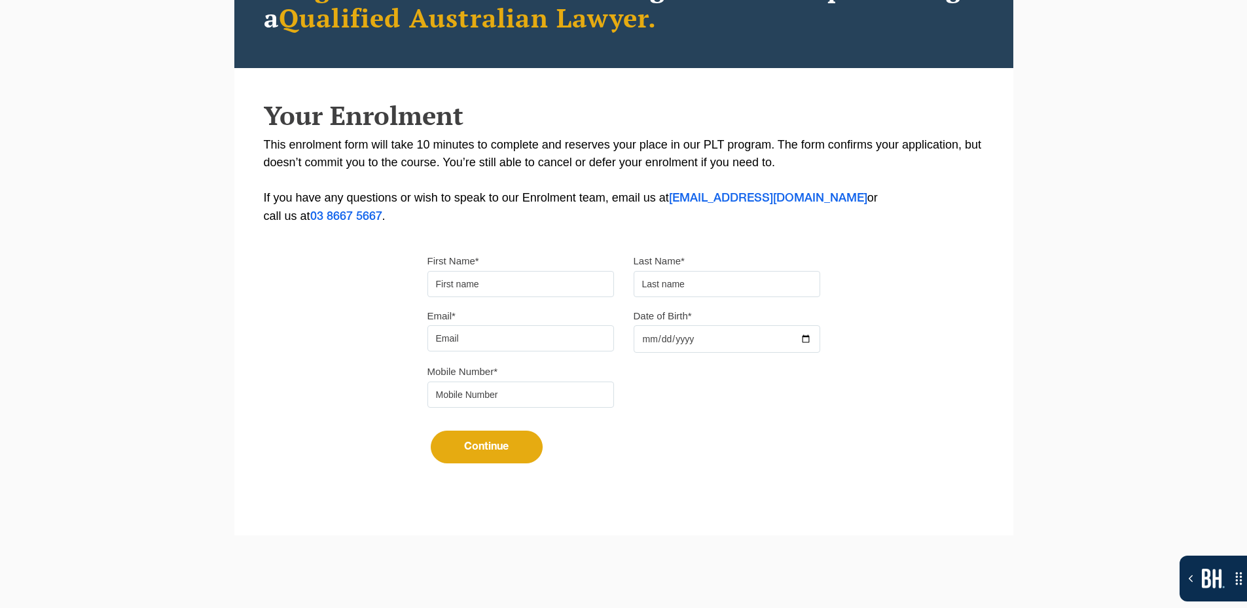
click at [495, 281] on input "First Name*" at bounding box center [520, 284] width 187 height 26
type input "Suresh"
type input "[PERSON_NAME]"
click at [510, 332] on input "Email*" at bounding box center [520, 338] width 187 height 26
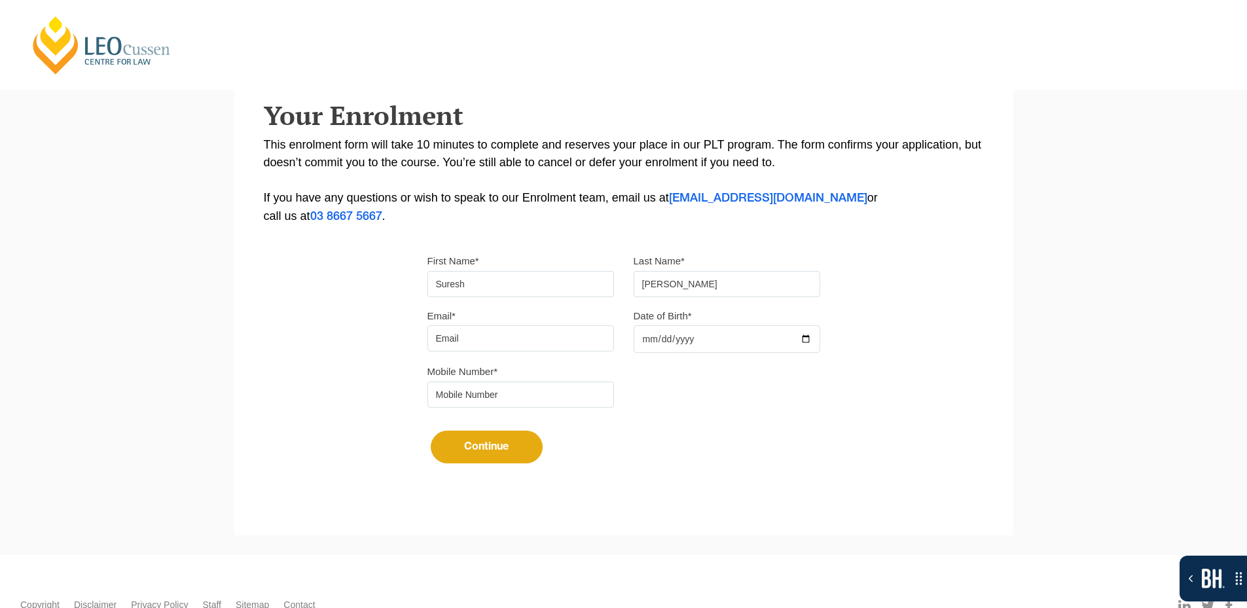
type input "[EMAIL_ADDRESS][DOMAIN_NAME]"
click at [803, 338] on input "Date of Birth*" at bounding box center [726, 338] width 187 height 27
type input "2025-09-27"
click at [537, 386] on input "tel" at bounding box center [520, 395] width 187 height 26
type input "9724790448"
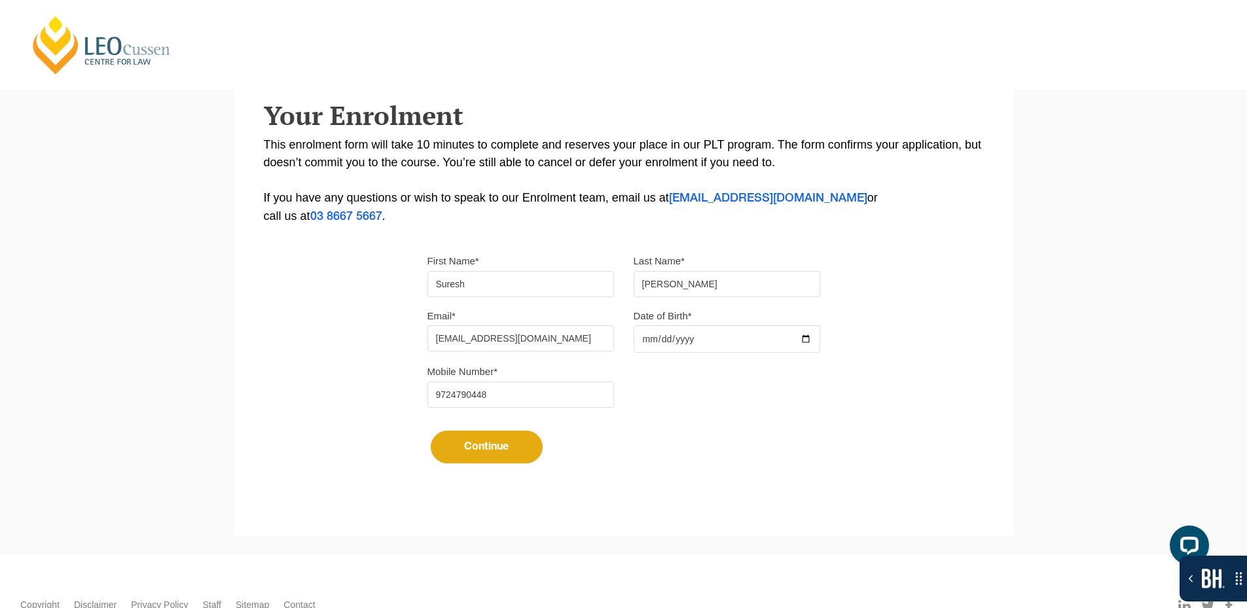
click at [486, 442] on button "Continue" at bounding box center [487, 447] width 112 height 33
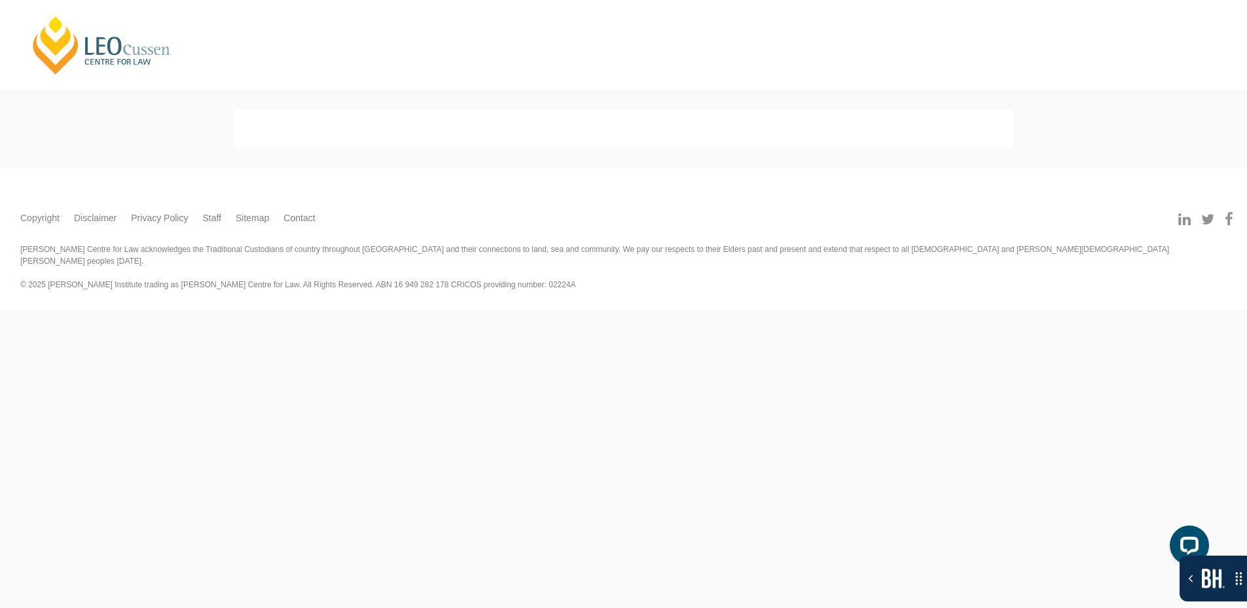
select select
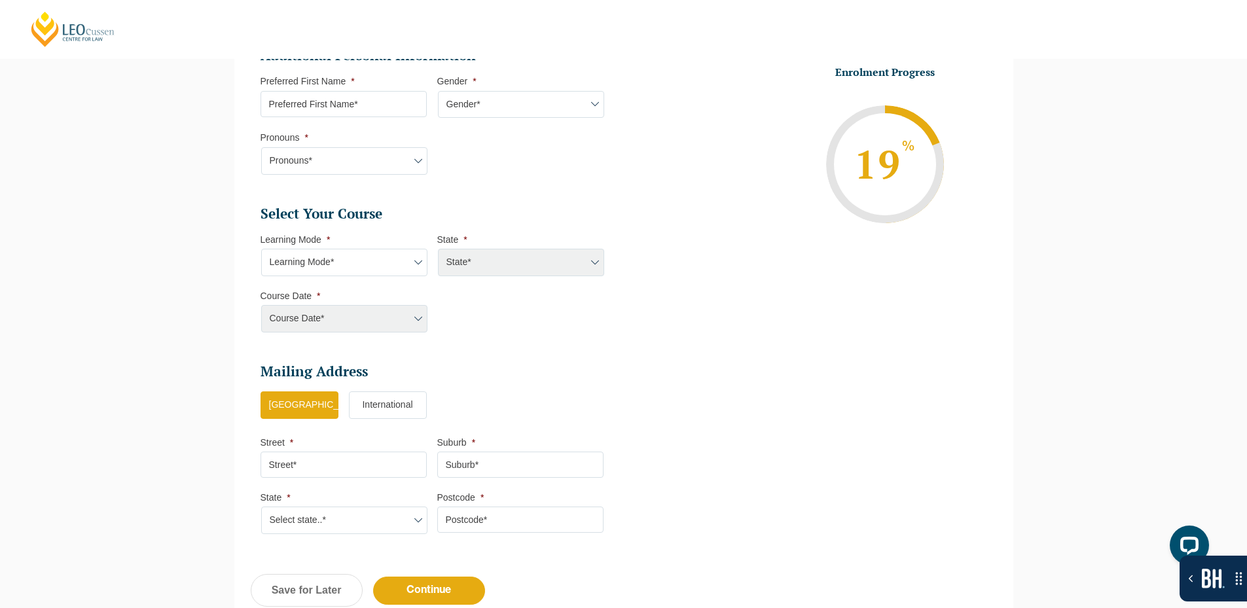
scroll to position [506, 0]
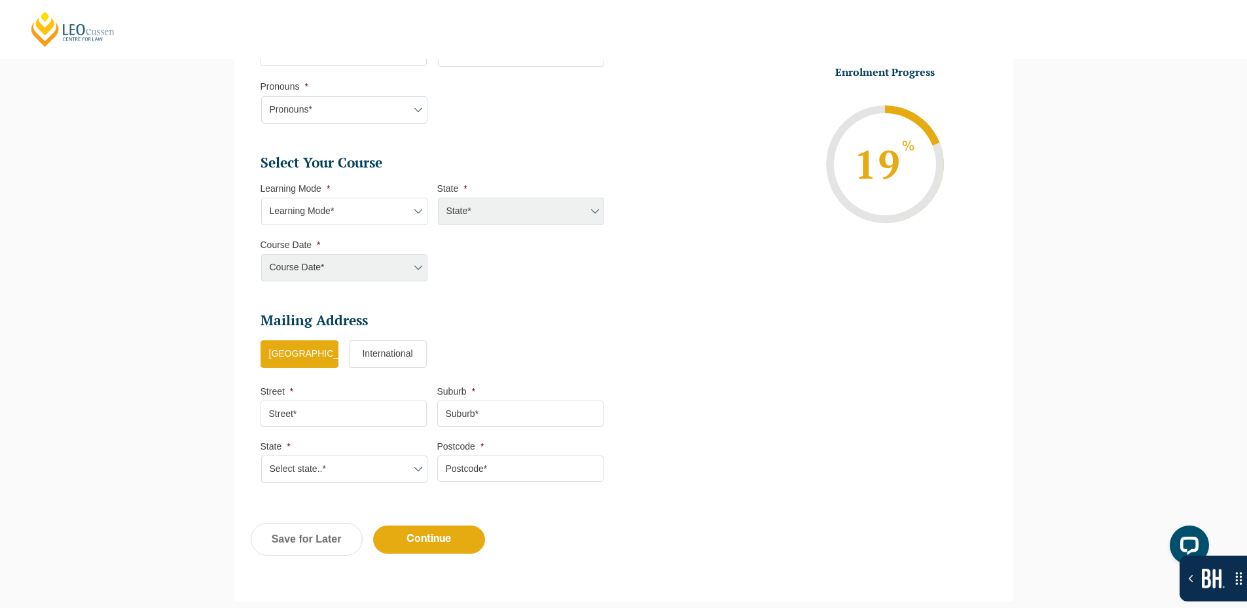
click at [385, 213] on select "Learning Mode* Online Full Time Learning Online Part Time Learning Blended Full…" at bounding box center [344, 211] width 166 height 27
select select "Online Full Time Learning"
click at [261, 198] on select "Learning Mode* Online Full Time Learning Online Part Time Learning Blended Full…" at bounding box center [344, 211] width 166 height 27
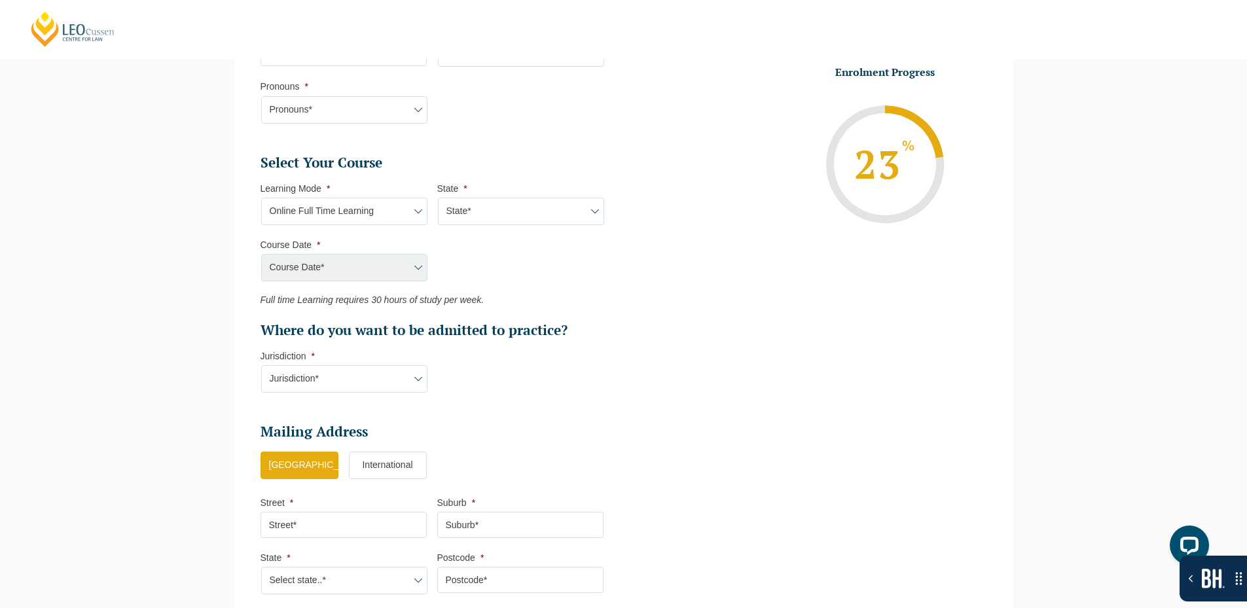
click at [483, 221] on select "State* National (ACT/NSW, VIC, QLD, SA, WA)" at bounding box center [521, 211] width 166 height 27
select select "National ([GEOGRAPHIC_DATA]/[GEOGRAPHIC_DATA], [GEOGRAPHIC_DATA], [GEOGRAPHIC_D…"
click at [438, 198] on select "State* National (ACT/NSW, VIC, QLD, SA, WA)" at bounding box center [521, 211] width 166 height 27
click at [403, 265] on select "Course Date* [DATE] ([DATE] to [DATE]) [DATE] ([DATE] to [DATE]) [DATE] ([DATE]…" at bounding box center [344, 267] width 166 height 27
select select "[DATE] ([DATE] to [DATE])"
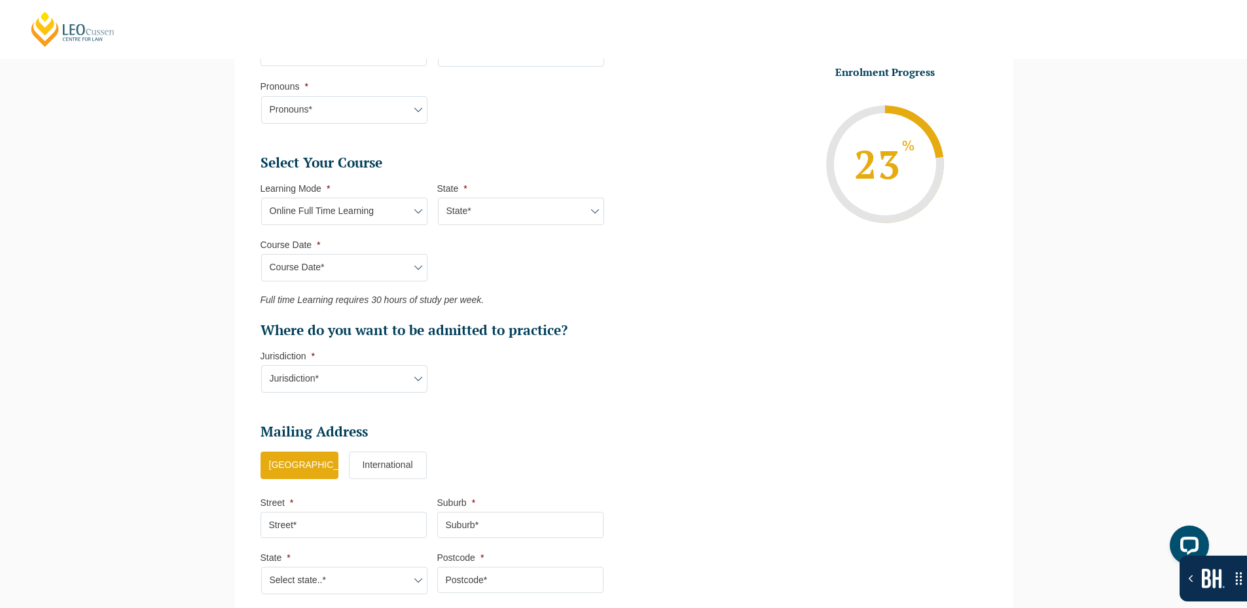
click at [261, 254] on select "Course Date* [DATE] ([DATE] to [DATE]) [DATE] ([DATE] to [DATE]) [DATE] ([DATE]…" at bounding box center [344, 267] width 166 height 27
type input "Intake [DATE] FT"
type input "Practical Legal Training (NAT)"
select select "NAT PLT (SEP) 2025 Full Time Online"
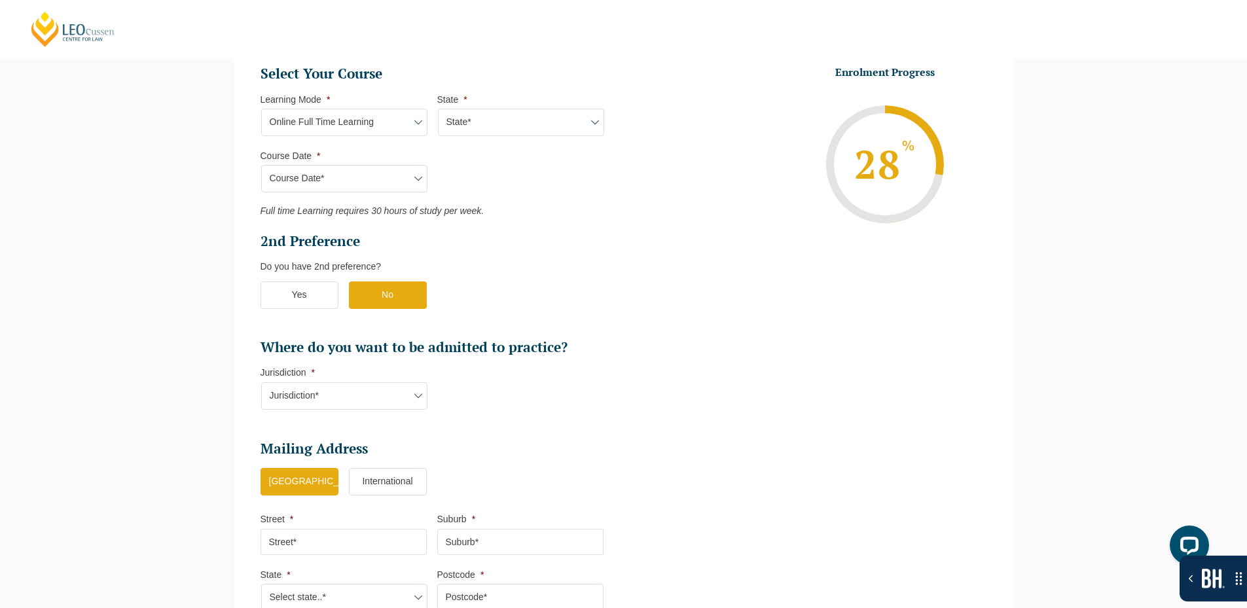
scroll to position [702, 0]
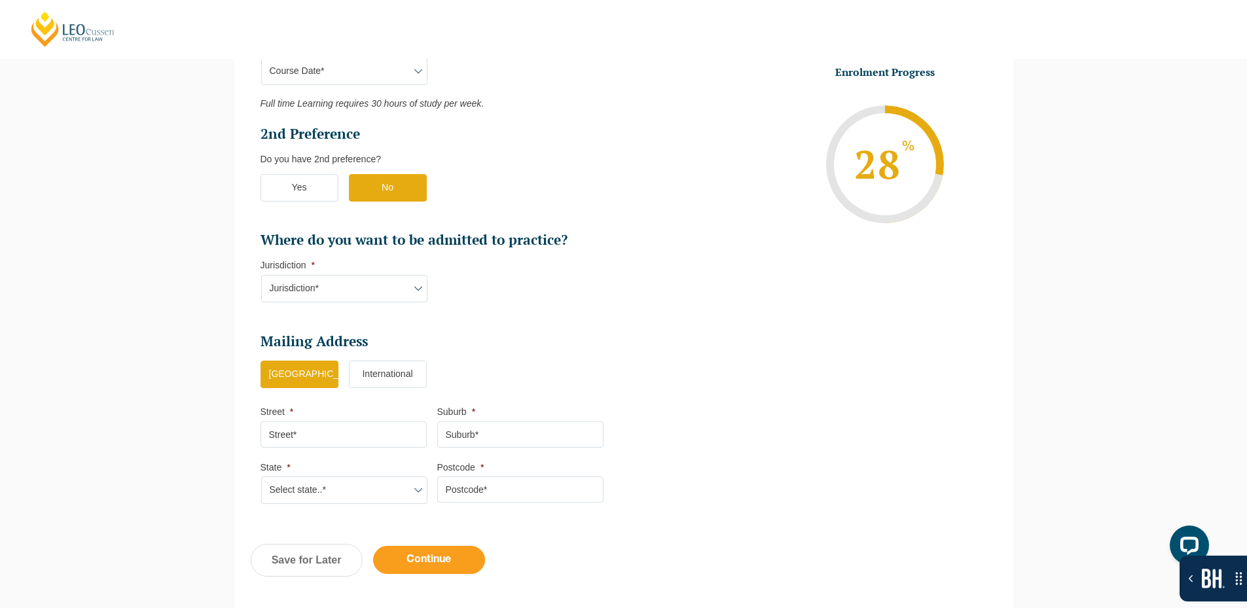
click at [423, 554] on input "Continue" at bounding box center [429, 560] width 112 height 28
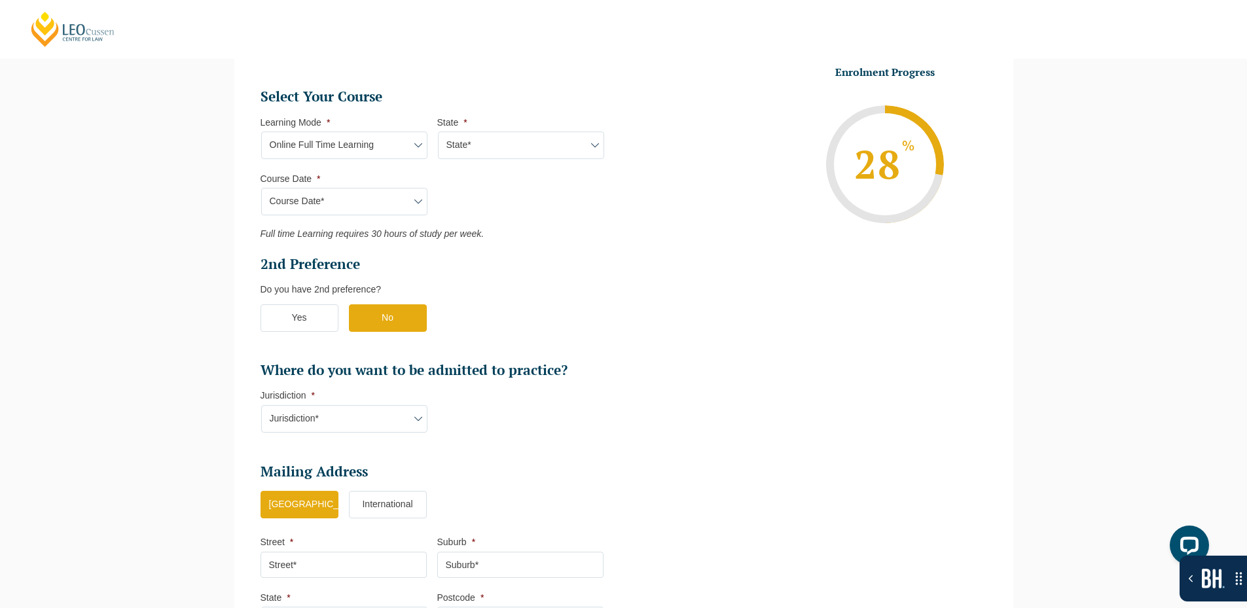
scroll to position [571, 0]
select select "Online Full Time Learning"
select select "National ([GEOGRAPHIC_DATA]/[GEOGRAPHIC_DATA], [GEOGRAPHIC_DATA], [GEOGRAPHIC_D…"
select select
select select "[DATE] ([DATE] to [DATE])"
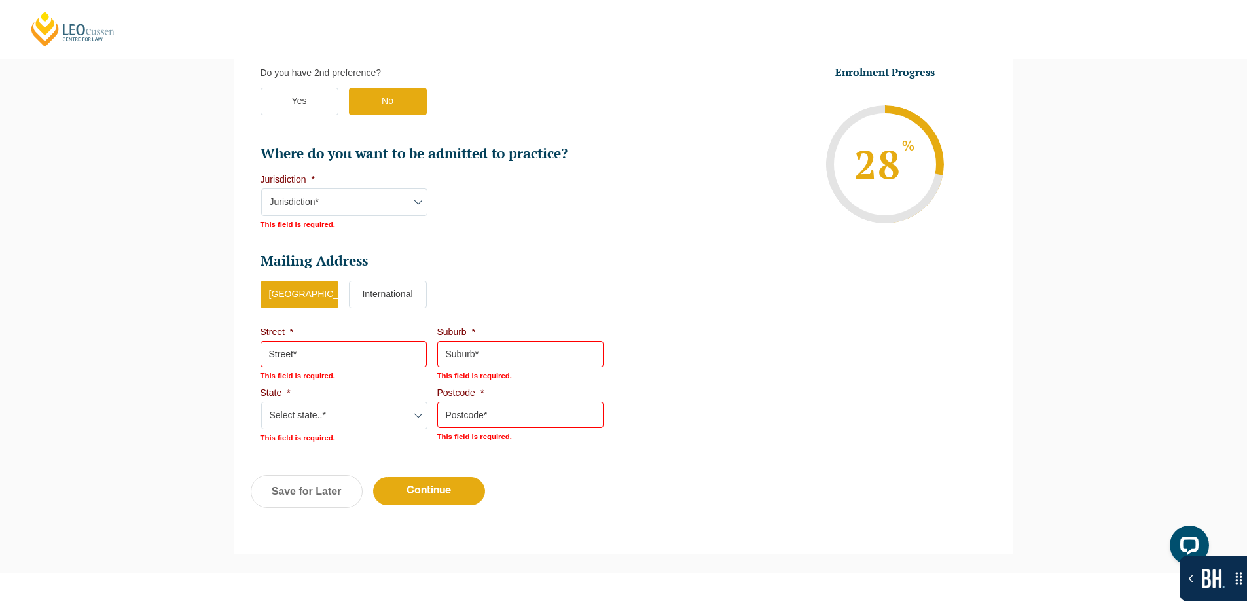
scroll to position [904, 0]
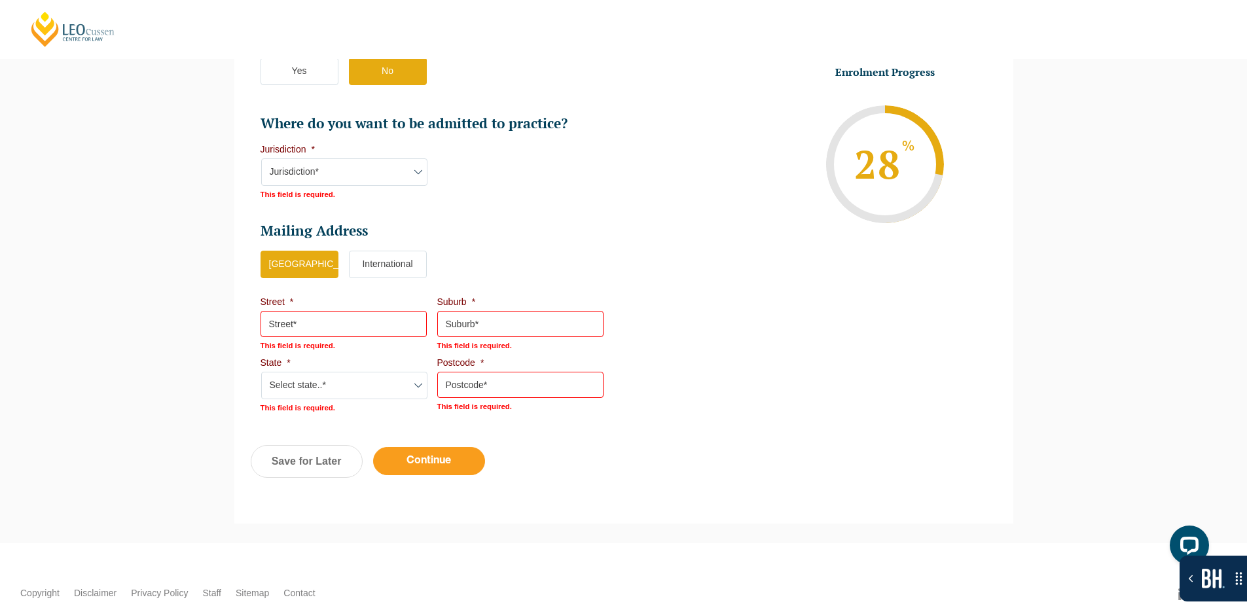
drag, startPoint x: 435, startPoint y: 460, endPoint x: 675, endPoint y: 327, distance: 274.8
click at [434, 460] on input "Continue" at bounding box center [429, 461] width 112 height 28
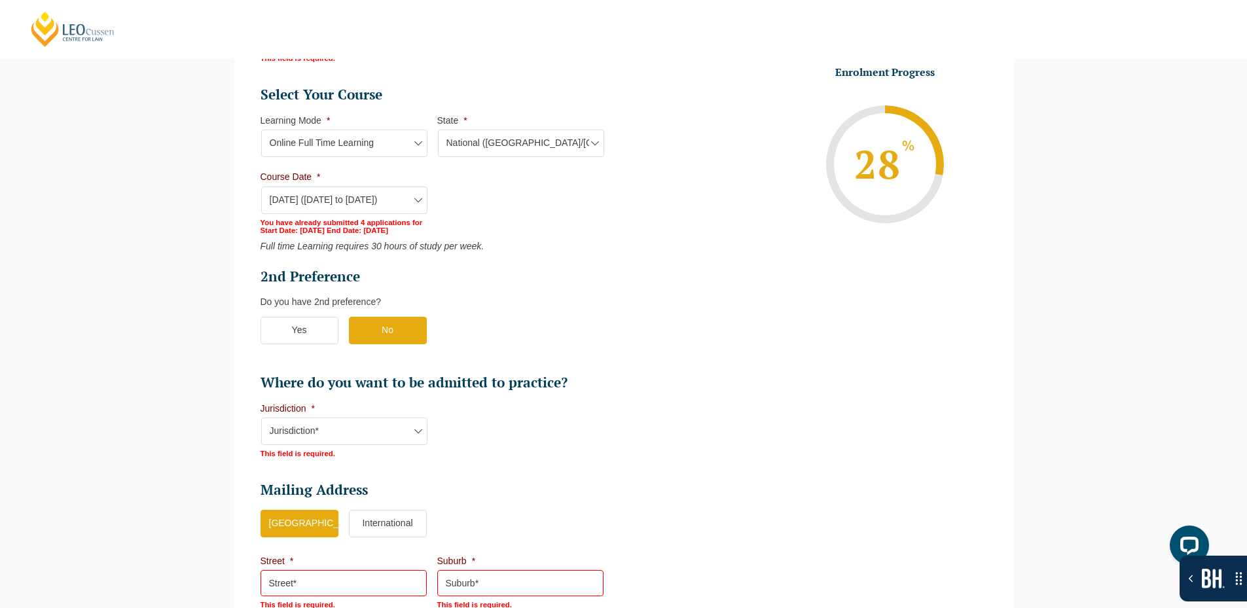
scroll to position [643, 0]
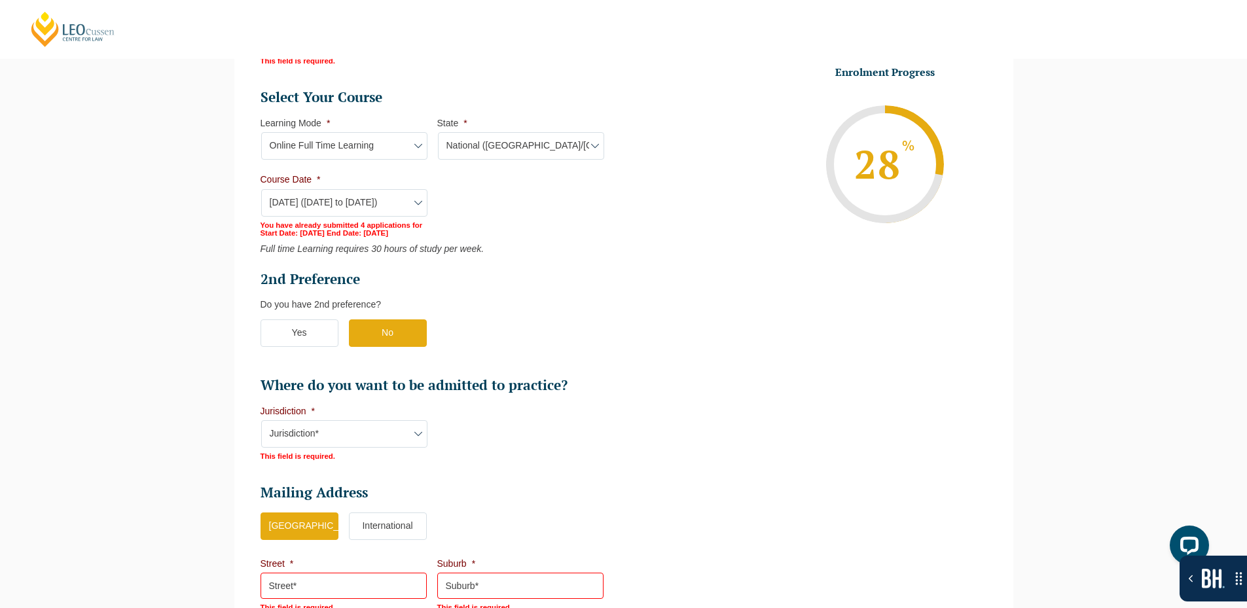
select select "Online Full Time Learning"
select select "National ([GEOGRAPHIC_DATA]/[GEOGRAPHIC_DATA], [GEOGRAPHIC_DATA], [GEOGRAPHIC_D…"
select select
select select "[DATE] ([DATE] to [DATE])"
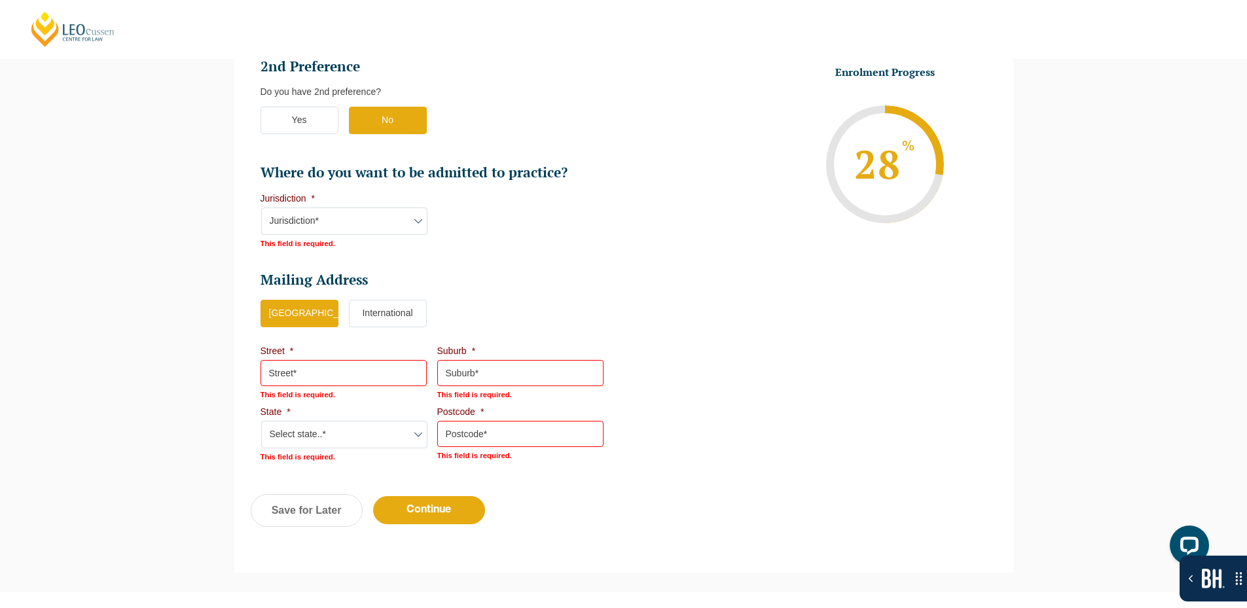
scroll to position [970, 0]
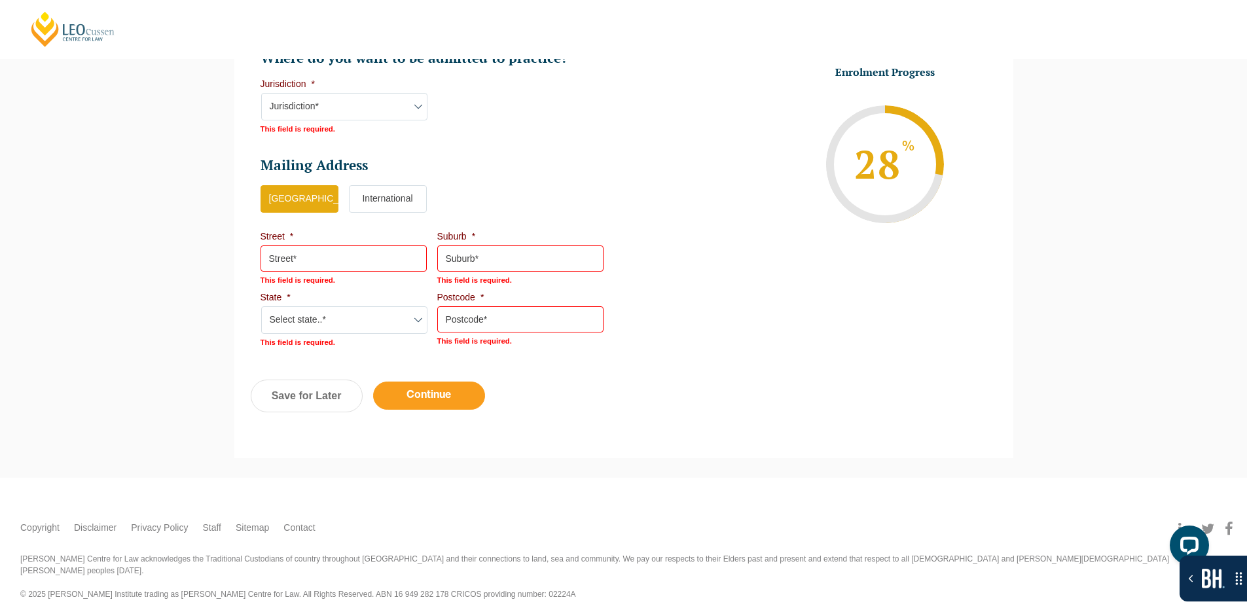
click at [465, 391] on input "Continue" at bounding box center [429, 396] width 112 height 28
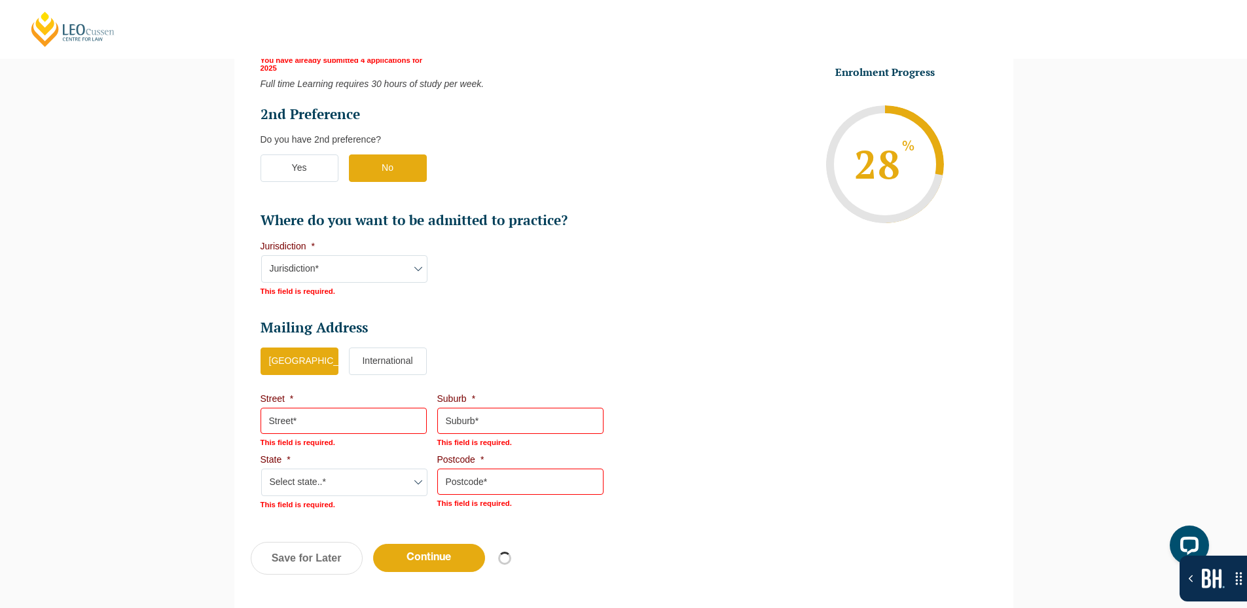
scroll to position [708, 0]
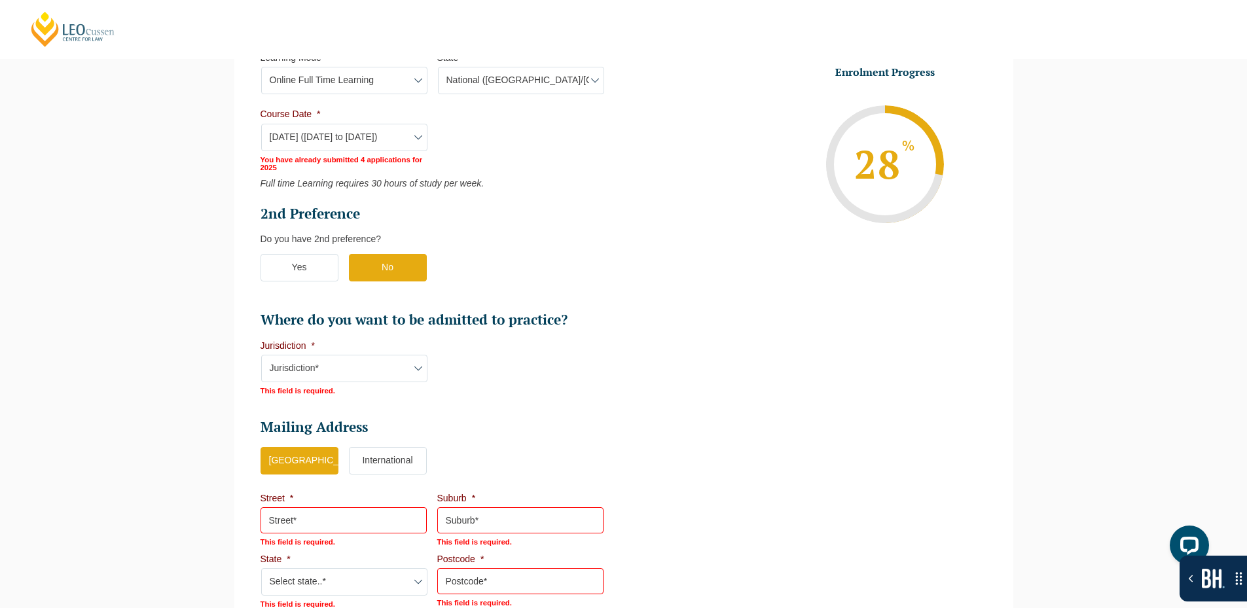
select select "Online Full Time Learning"
select select "National ([GEOGRAPHIC_DATA]/[GEOGRAPHIC_DATA], [GEOGRAPHIC_DATA], [GEOGRAPHIC_D…"
select select
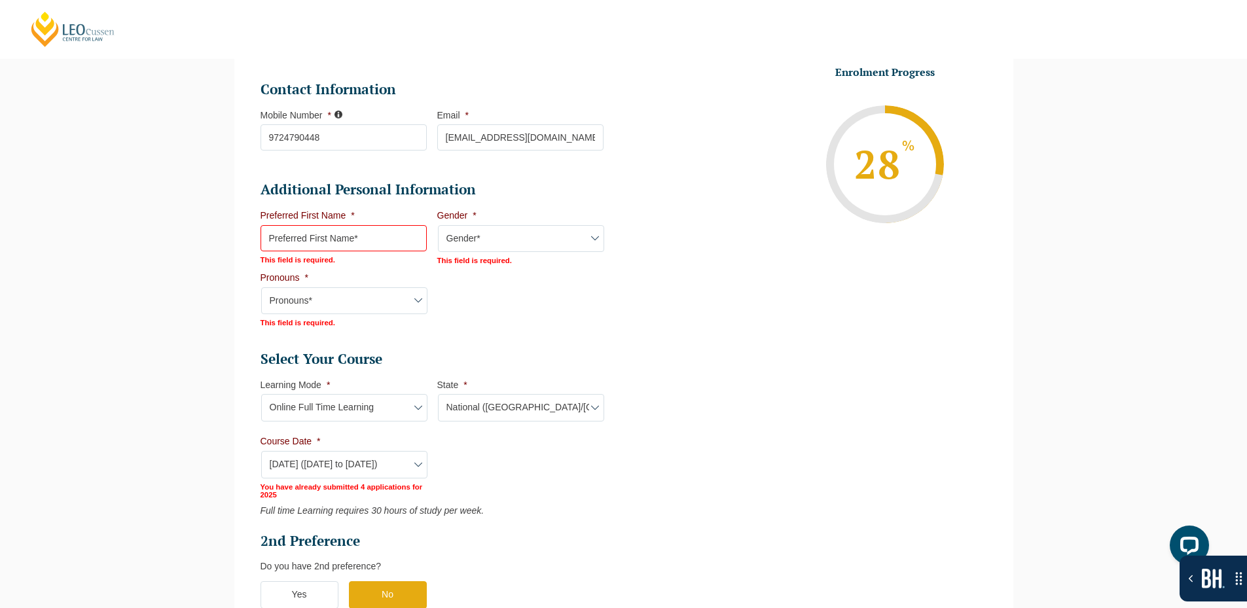
scroll to position [512, 0]
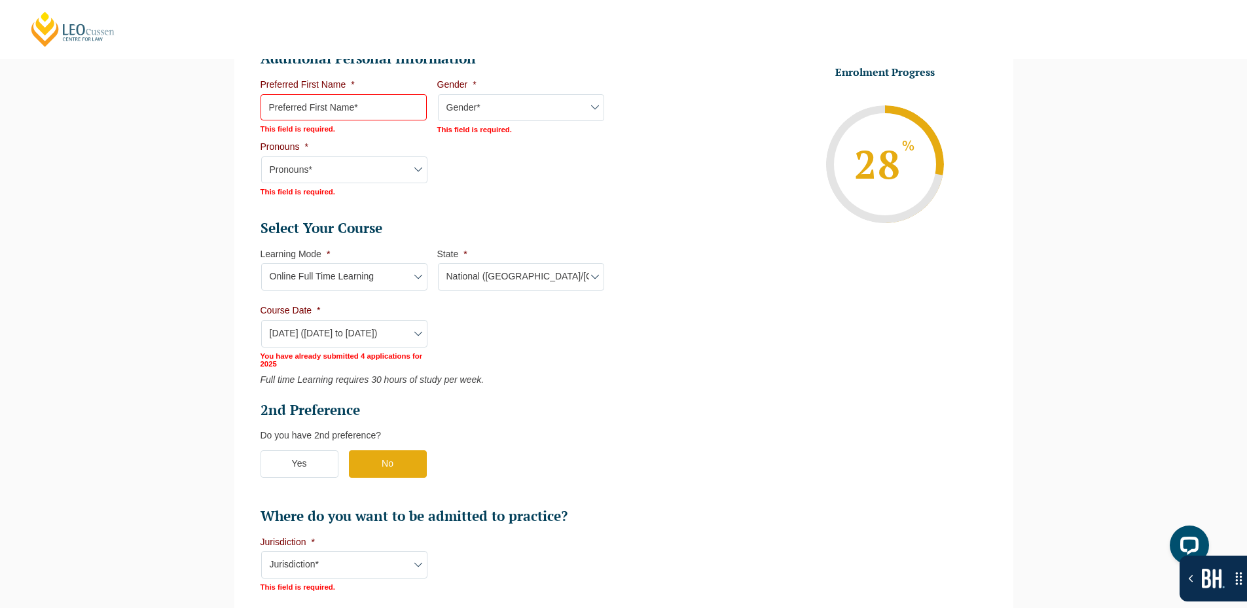
click at [392, 335] on select "Course Date* [DATE] ([DATE] to [DATE]) [DATE] ([DATE] to [DATE]) [DATE] ([DATE]…" at bounding box center [344, 333] width 166 height 27
select select "[DATE] ([DATE] to [DATE])"
click at [261, 320] on select "Course Date* [DATE] ([DATE] to [DATE]) [DATE] ([DATE] to [DATE]) [DATE] ([DATE]…" at bounding box center [344, 333] width 166 height 27
type input "Intake 01 January 2026 FT"
select select
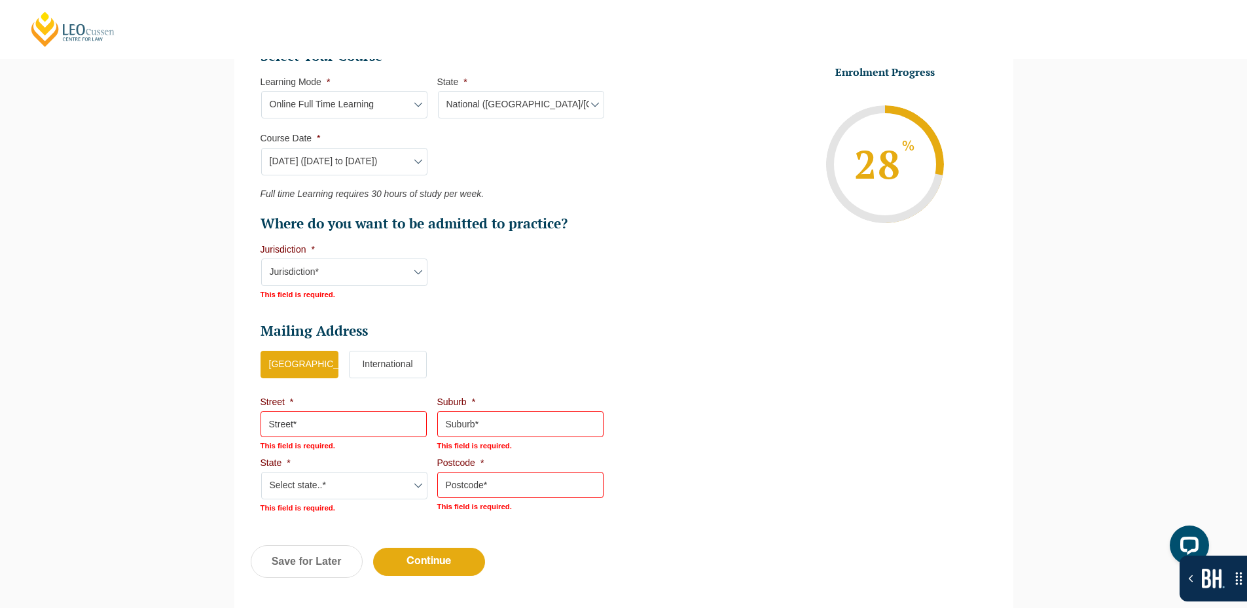
scroll to position [849, 0]
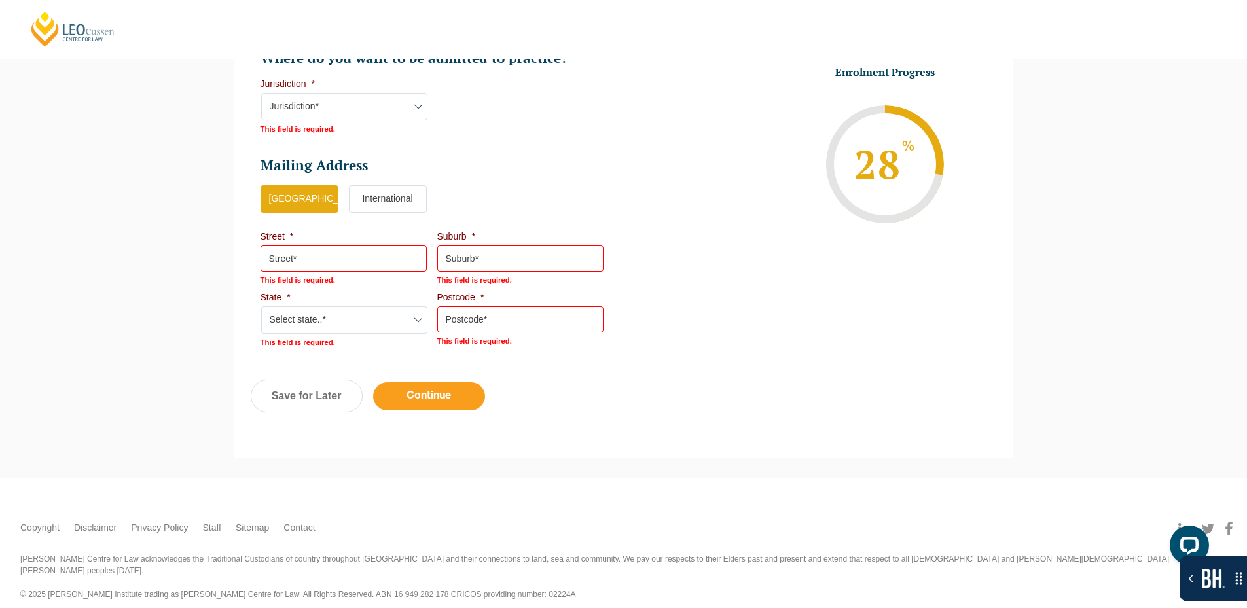
click at [457, 397] on input "Continue" at bounding box center [429, 396] width 112 height 28
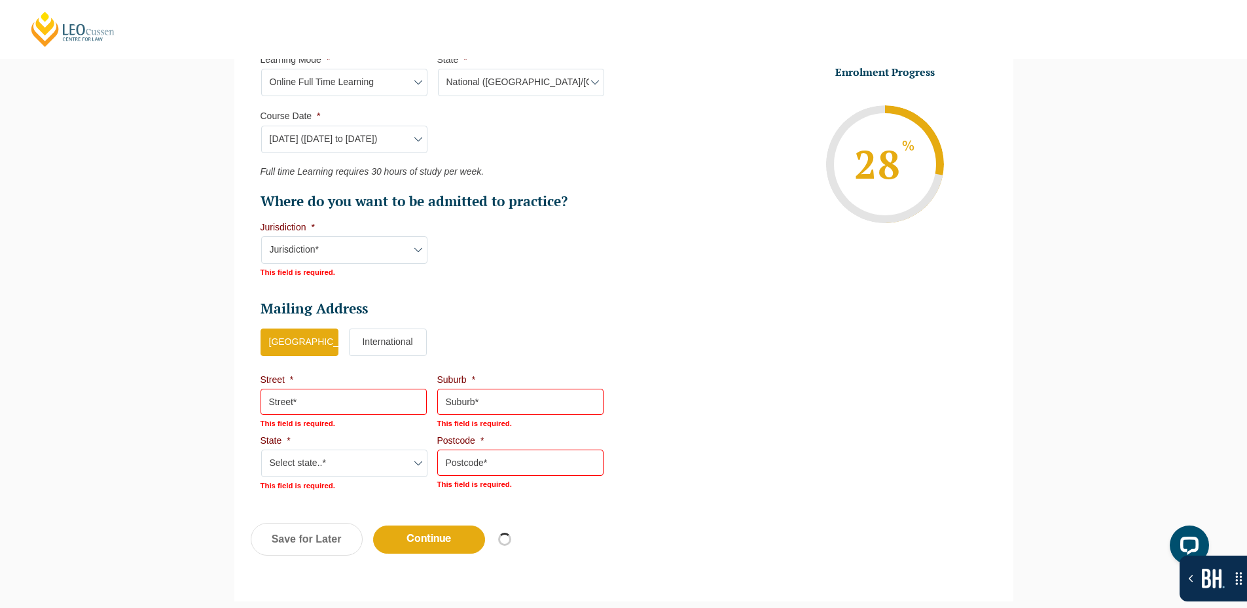
scroll to position [522, 0]
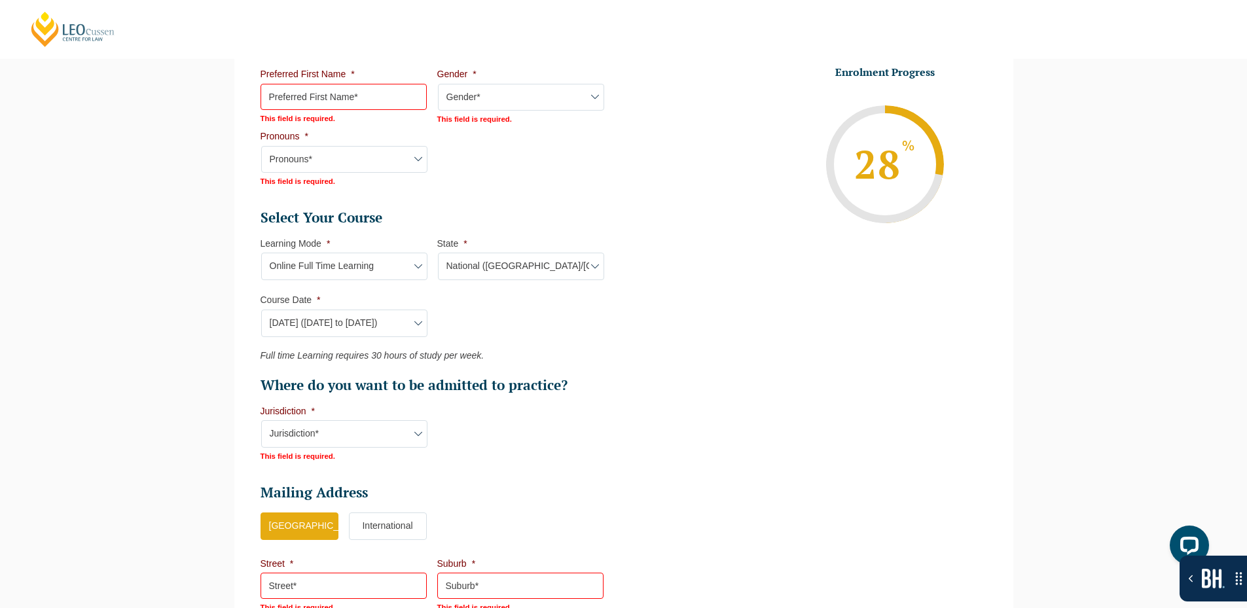
select select "Online Full Time Learning"
select select "National ([GEOGRAPHIC_DATA]/[GEOGRAPHIC_DATA], [GEOGRAPHIC_DATA], [GEOGRAPHIC_D…"
select select
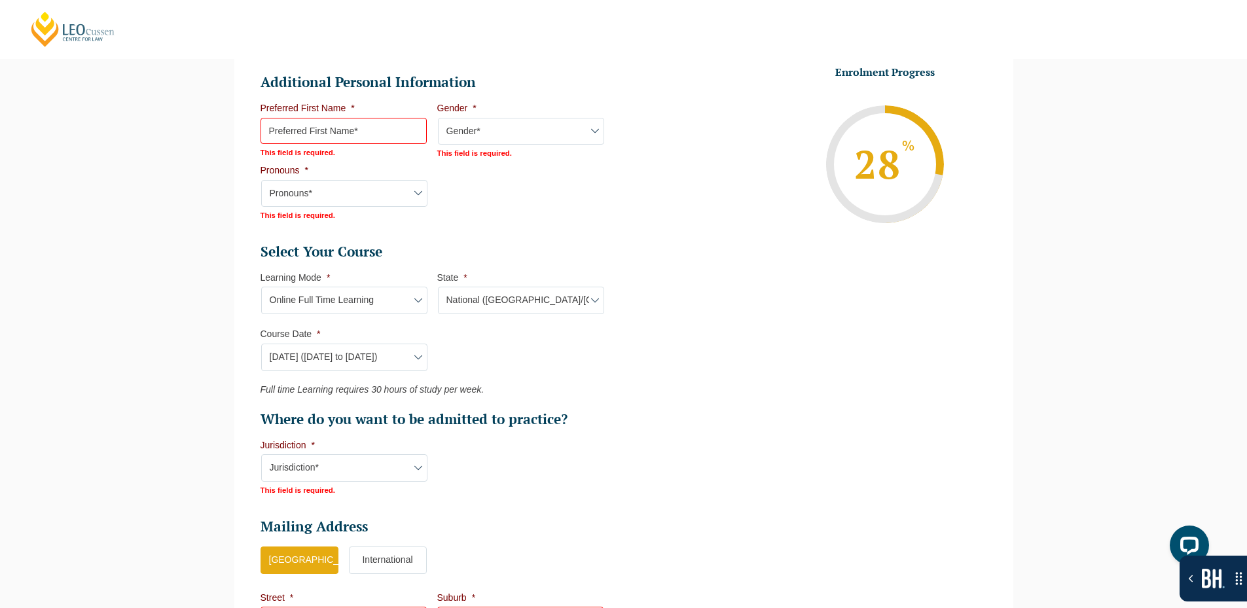
scroll to position [512, 0]
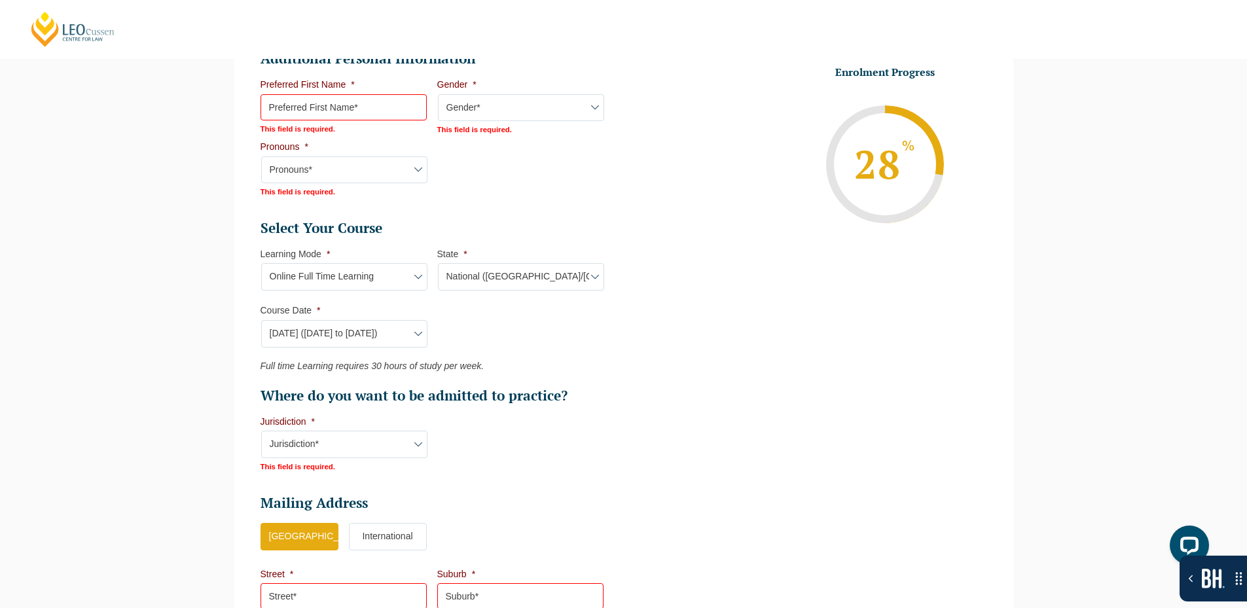
click at [366, 347] on select "Course Date* [DATE] ([DATE] to [DATE]) [DATE] ([DATE] to [DATE]) [DATE] ([DATE]…" at bounding box center [344, 333] width 166 height 27
select select "[DATE] ([DATE] to [DATE])"
click at [261, 320] on select "Course Date* [DATE] ([DATE] to [DATE]) [DATE] ([DATE] to [DATE]) [DATE] ([DATE]…" at bounding box center [344, 333] width 166 height 27
type input "Intake [DATE] FT"
select select "NAT PLT (SEP) 2025 Full Time Online"
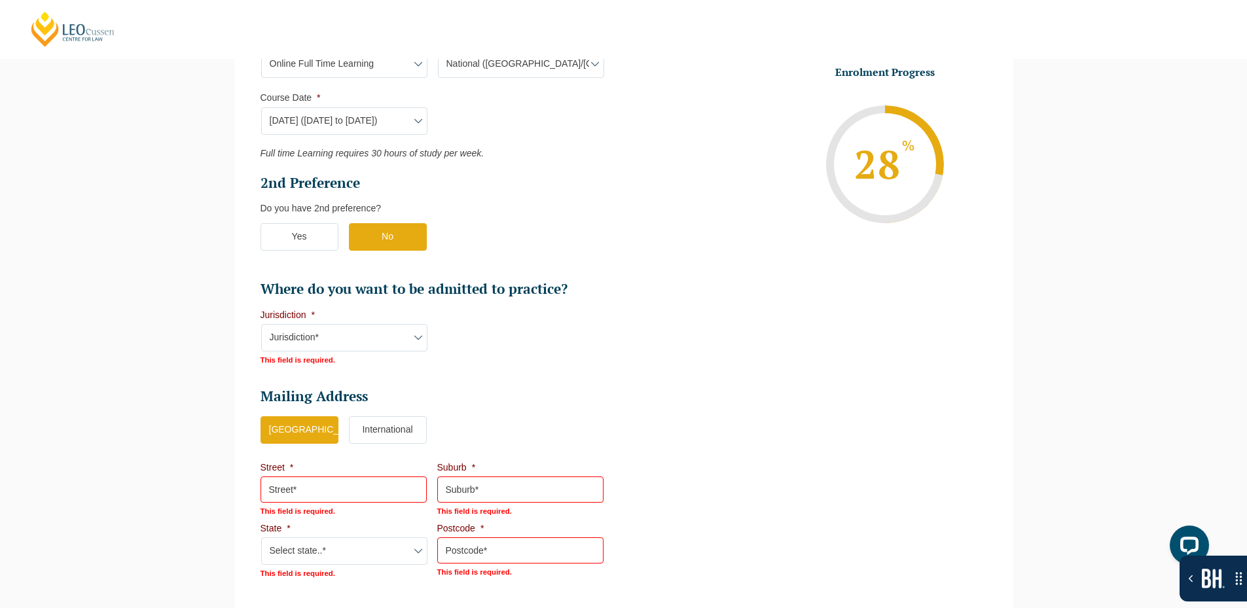
scroll to position [955, 0]
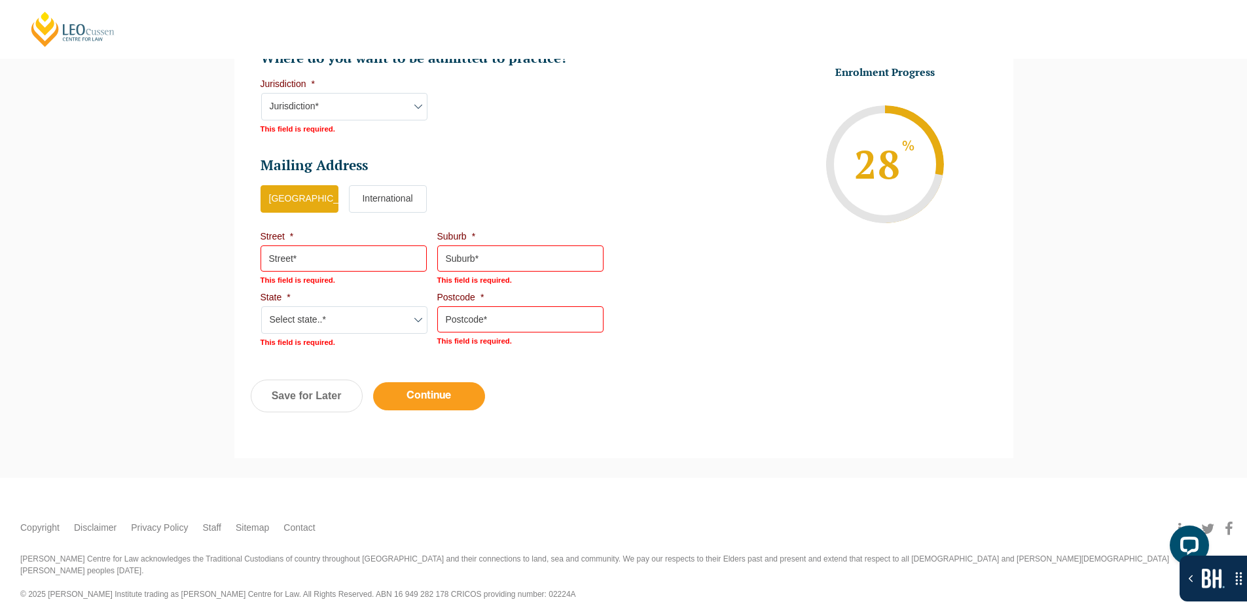
click at [441, 402] on input "Continue" at bounding box center [429, 396] width 112 height 28
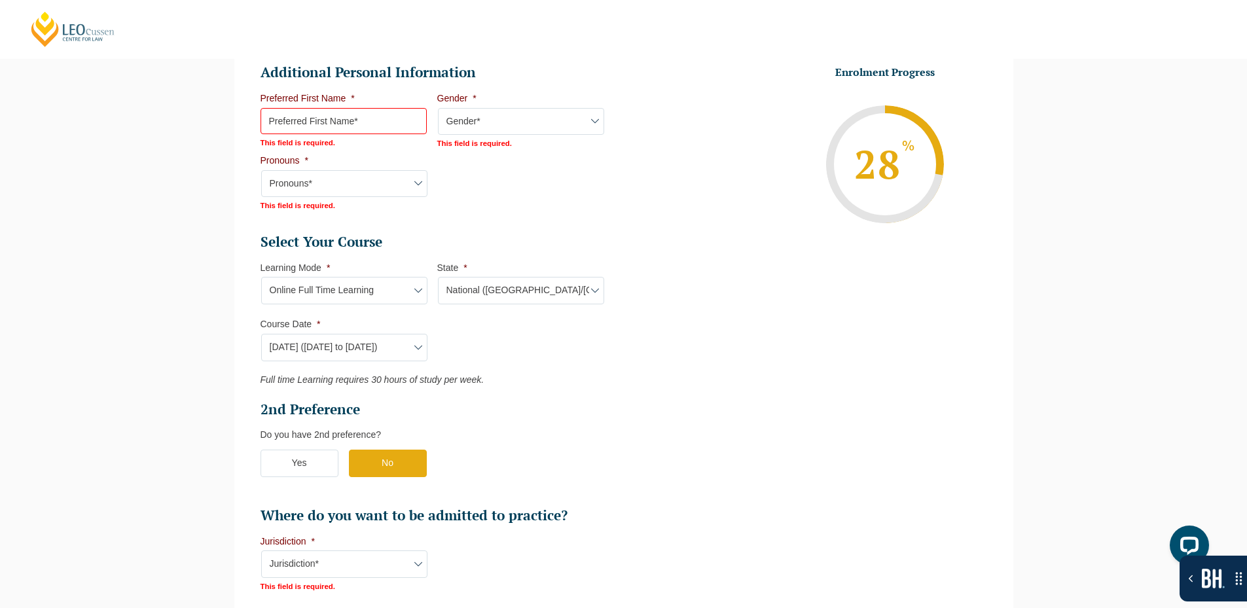
scroll to position [497, 0]
select select "Online Full Time Learning"
select select "National ([GEOGRAPHIC_DATA]/[GEOGRAPHIC_DATA], [GEOGRAPHIC_DATA], [GEOGRAPHIC_D…"
select select
select select "[DATE] ([DATE] to [DATE])"
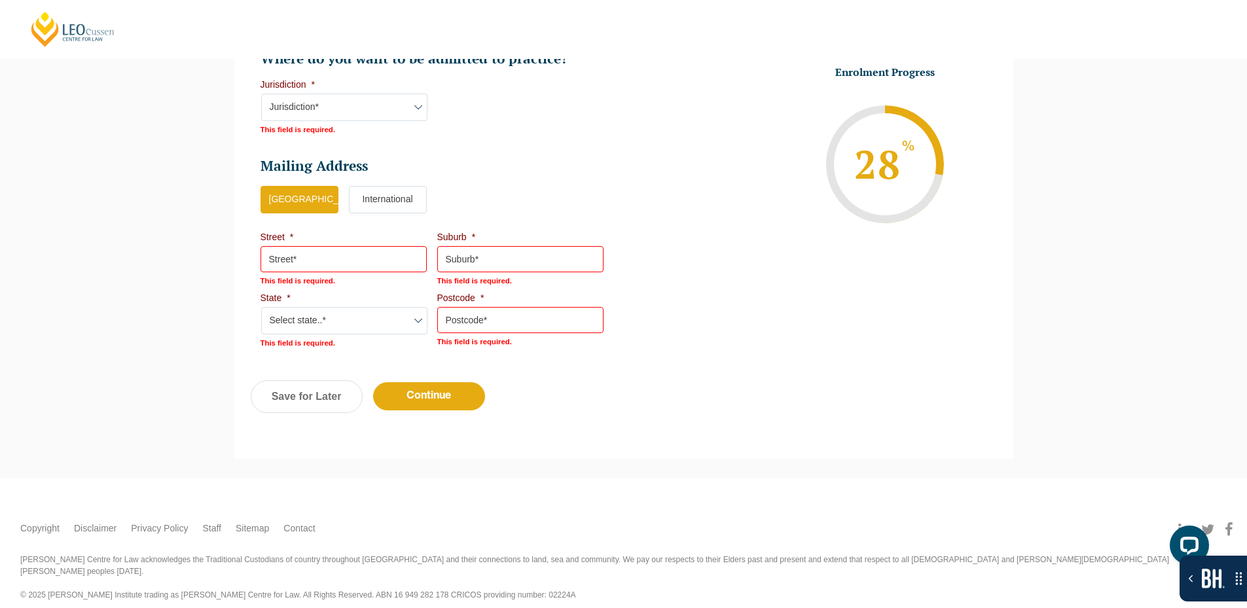
scroll to position [970, 0]
click at [413, 397] on input "Continue" at bounding box center [429, 396] width 112 height 28
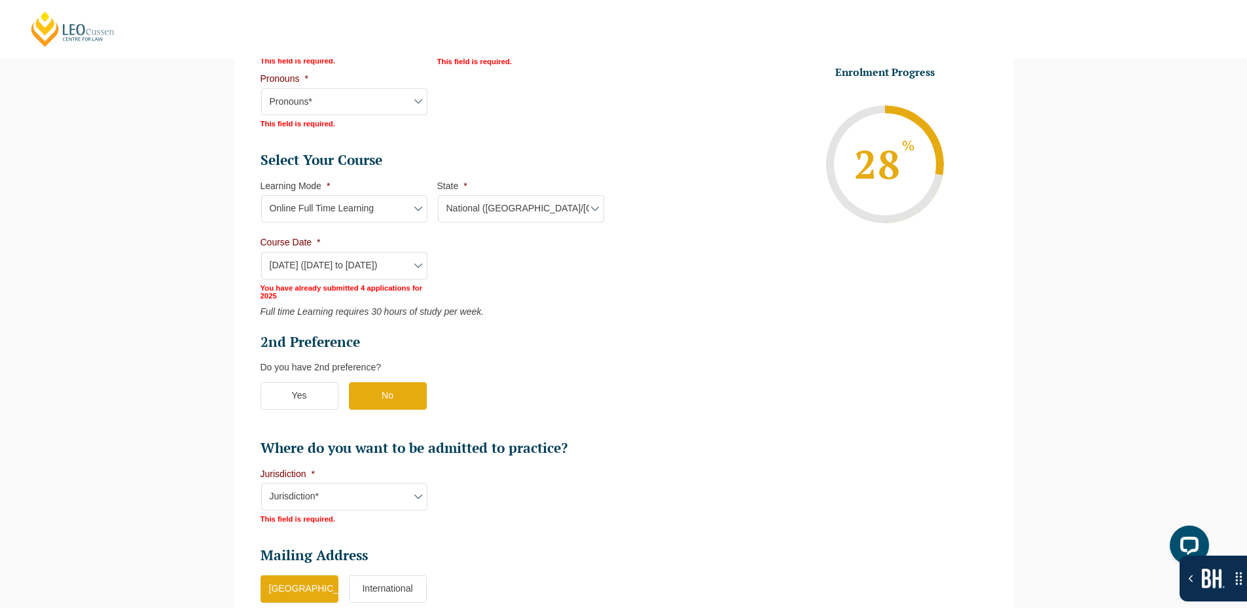
scroll to position [577, 0]
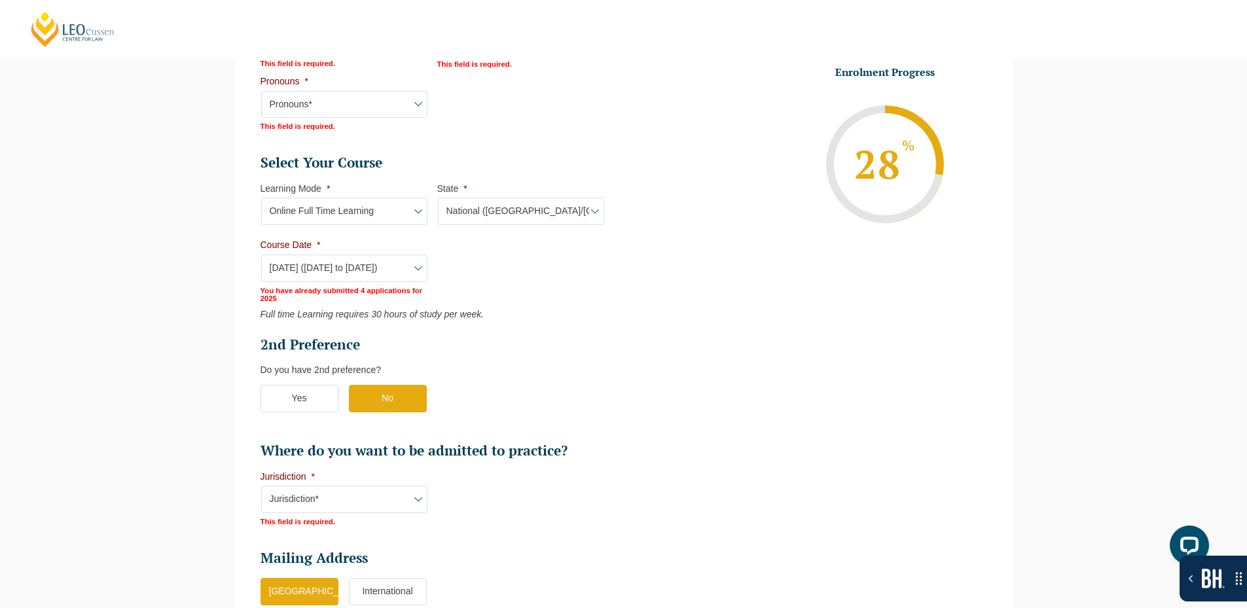
select select "Online Full Time Learning"
select select "National ([GEOGRAPHIC_DATA]/[GEOGRAPHIC_DATA], [GEOGRAPHIC_DATA], [GEOGRAPHIC_D…"
select select
select select "[DATE] ([DATE] to [DATE])"
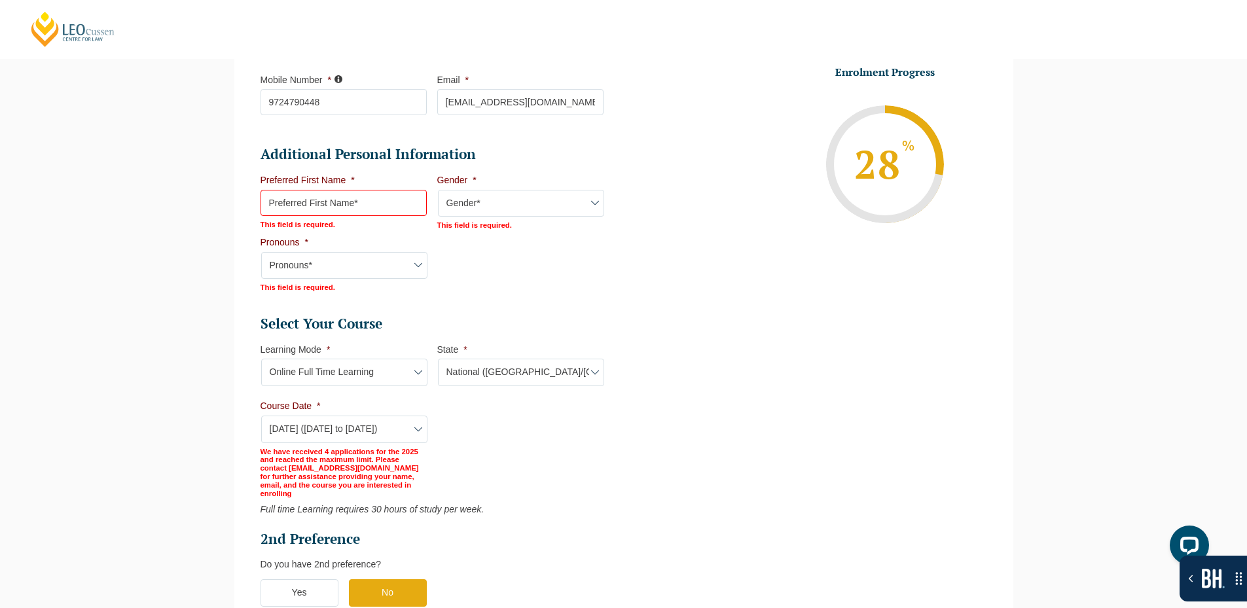
scroll to position [537, 0]
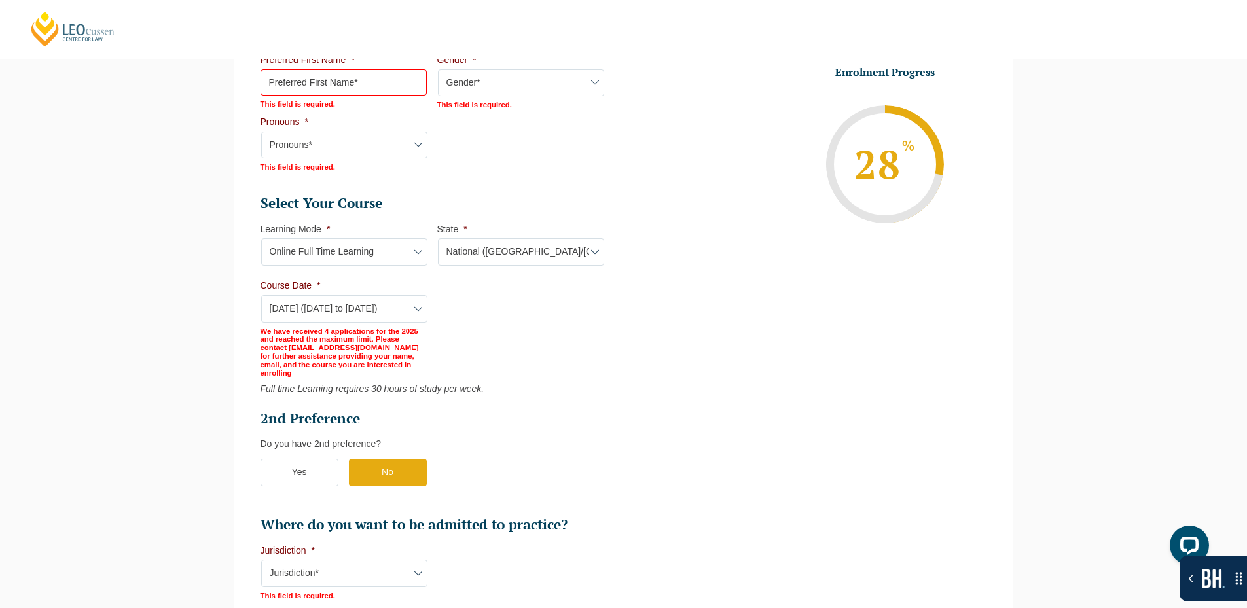
click at [1090, 349] on div "Please note that your information is saved on our server as you enter it. Congr…" at bounding box center [623, 283] width 1247 height 1322
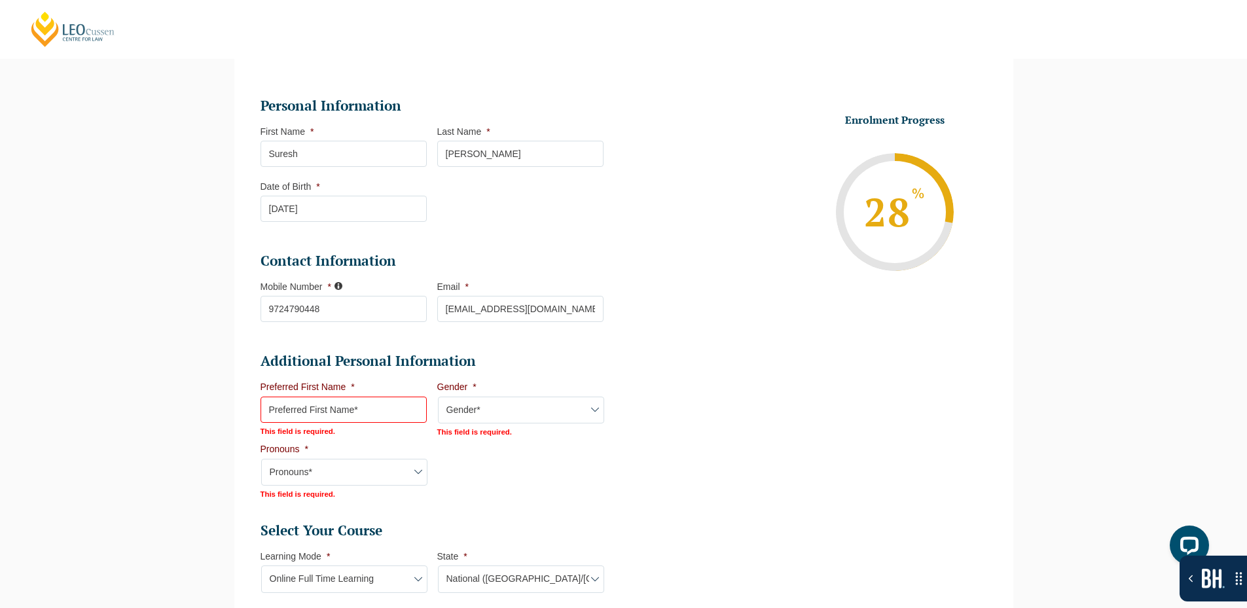
scroll to position [144, 0]
